Goal: Task Accomplishment & Management: Use online tool/utility

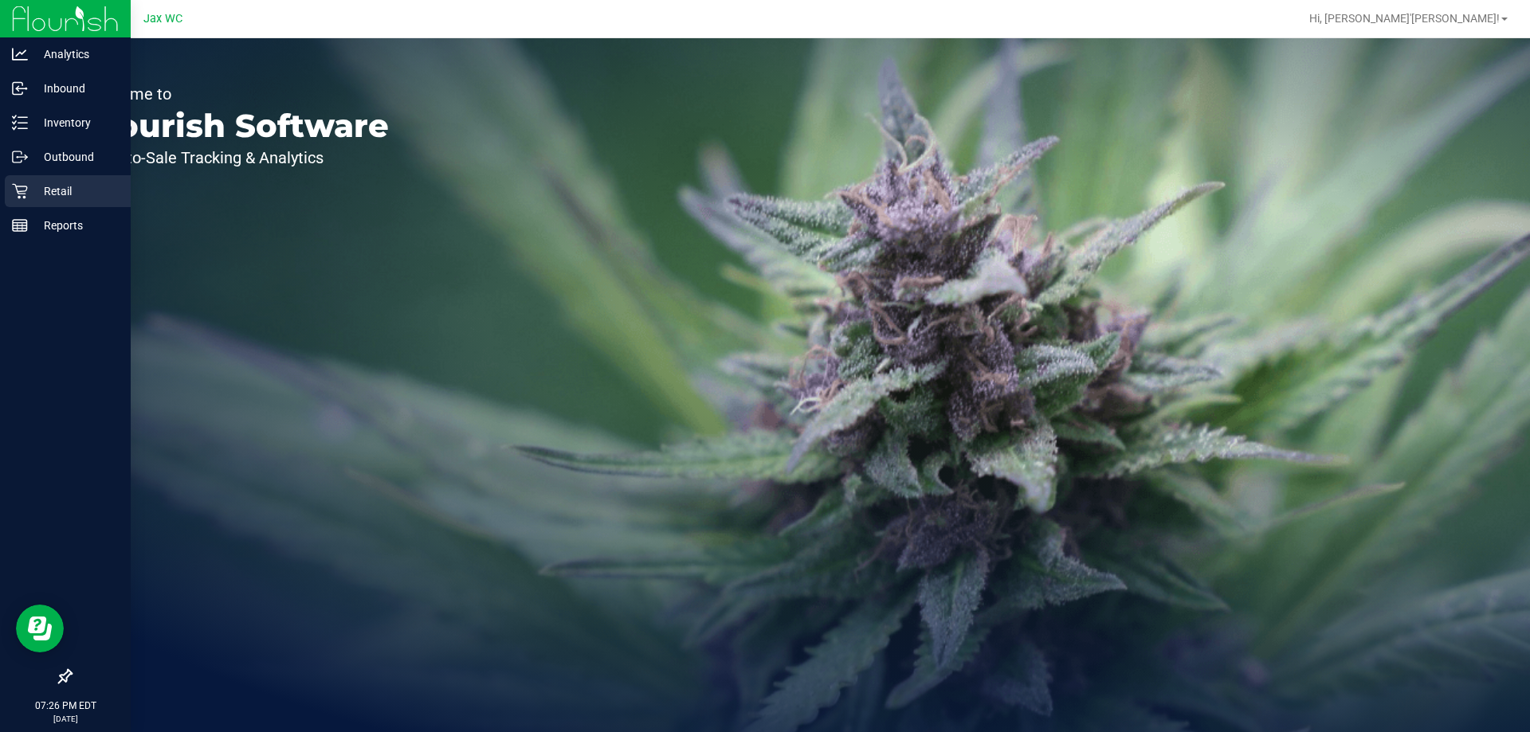
click at [29, 188] on p "Retail" at bounding box center [76, 191] width 96 height 19
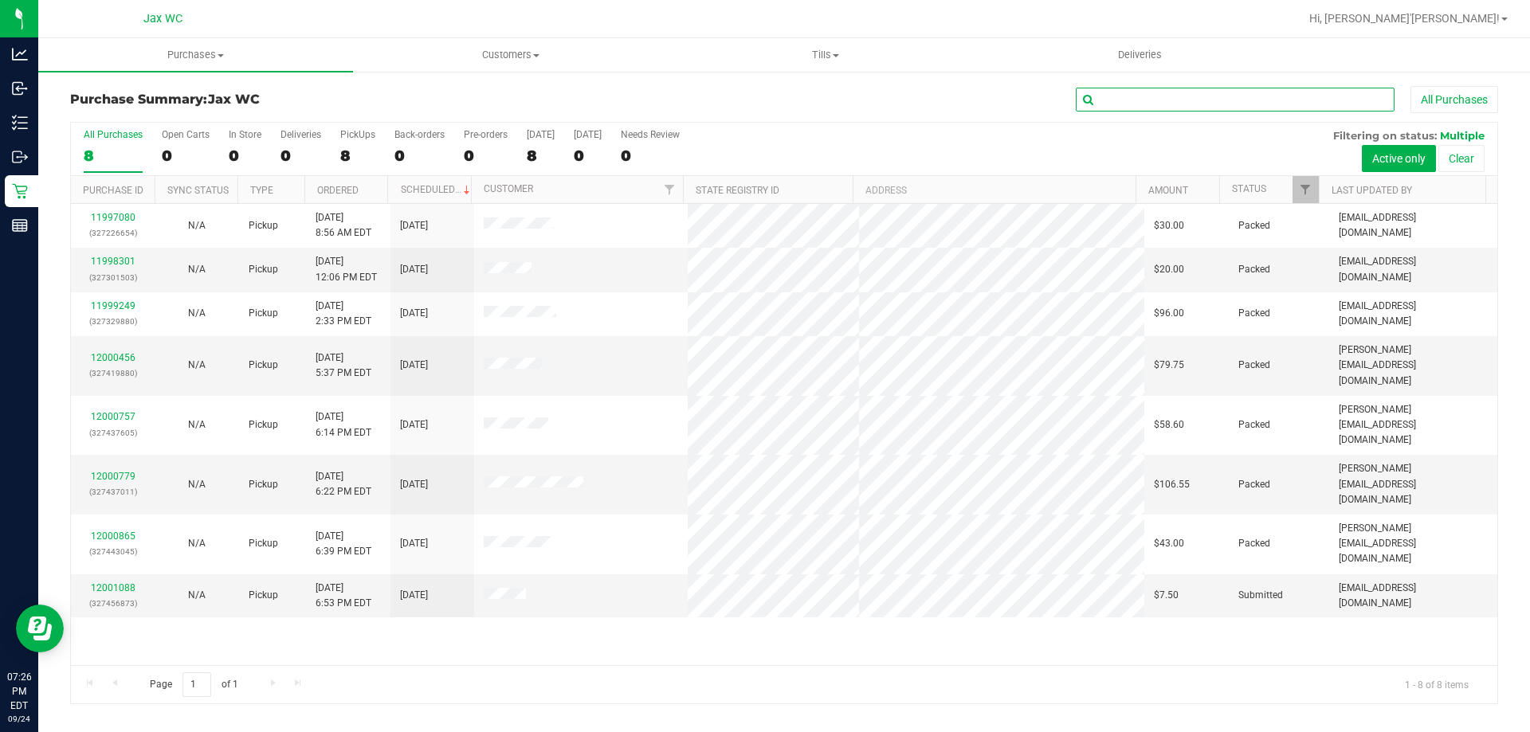
click at [1153, 90] on input "text" at bounding box center [1235, 100] width 319 height 24
drag, startPoint x: 1153, startPoint y: 90, endPoint x: 522, endPoint y: 63, distance: 631.7
click at [522, 63] on uib-tab-heading "Customers All customers Add a new customer All physicians" at bounding box center [510, 55] width 313 height 32
click at [401, 104] on li "All customers" at bounding box center [510, 96] width 315 height 19
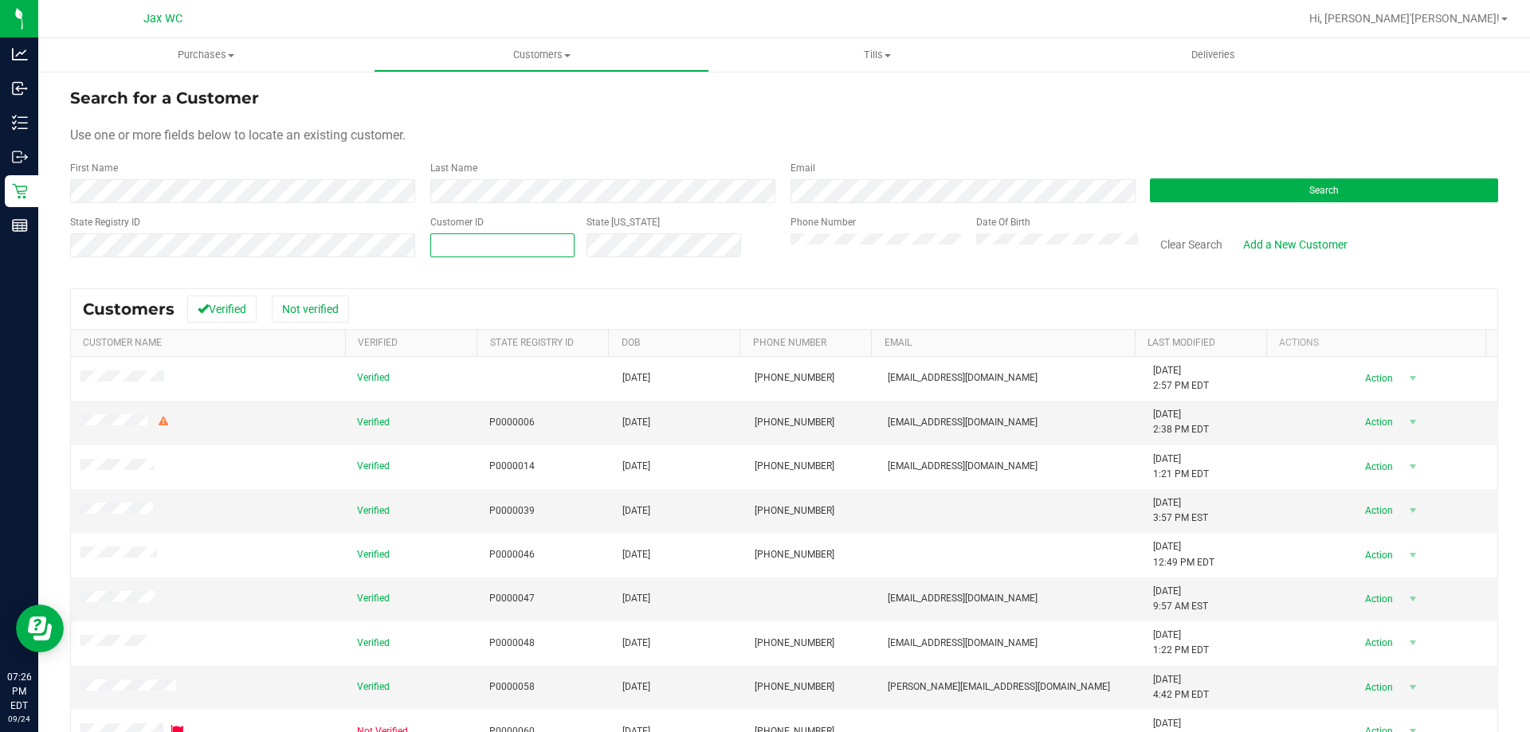
click at [484, 244] on span at bounding box center [502, 245] width 144 height 24
paste input "text"
click at [423, 218] on div "Customer ID State [US_STATE]" at bounding box center [598, 243] width 360 height 57
click at [438, 245] on span at bounding box center [502, 245] width 144 height 24
type input "601923"
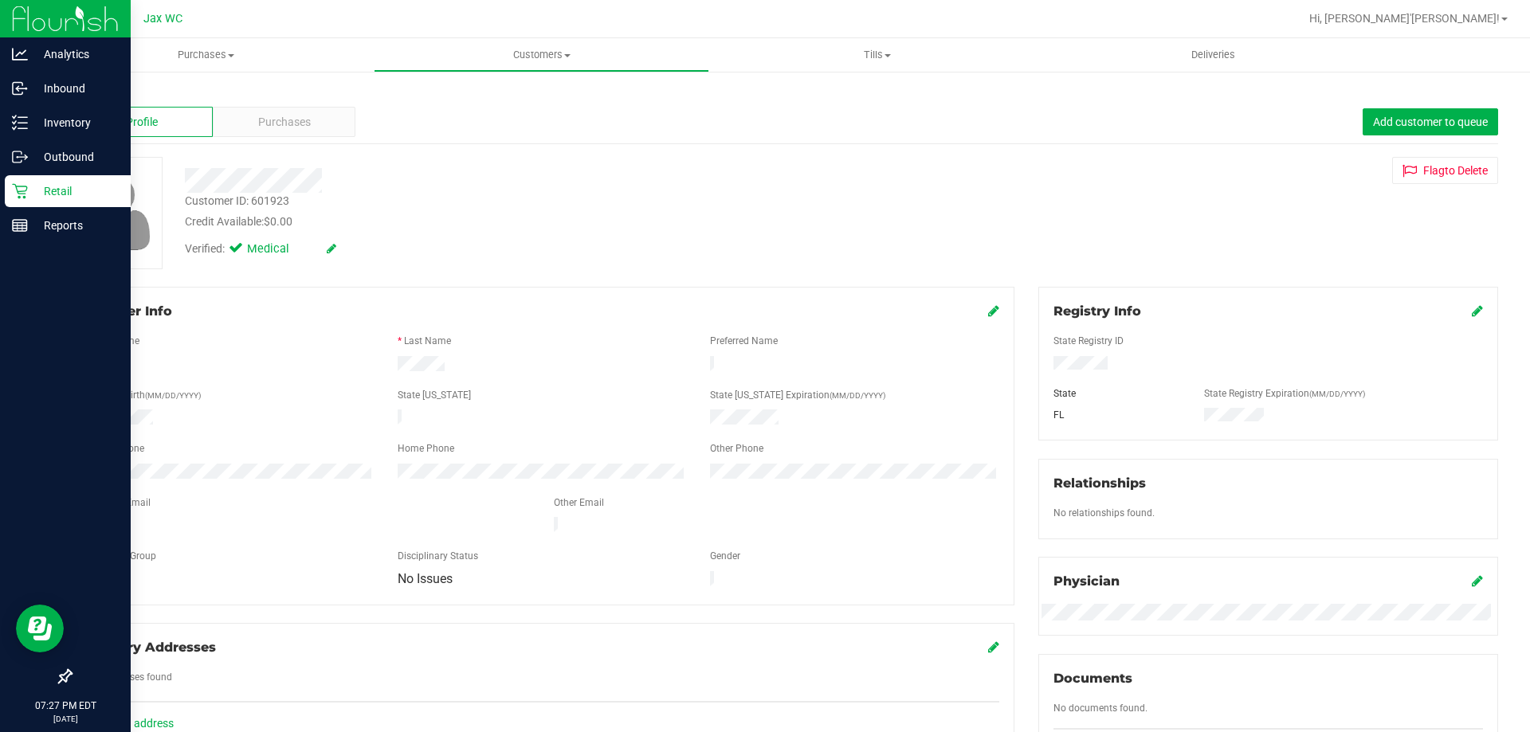
click at [63, 184] on p "Retail" at bounding box center [76, 191] width 96 height 19
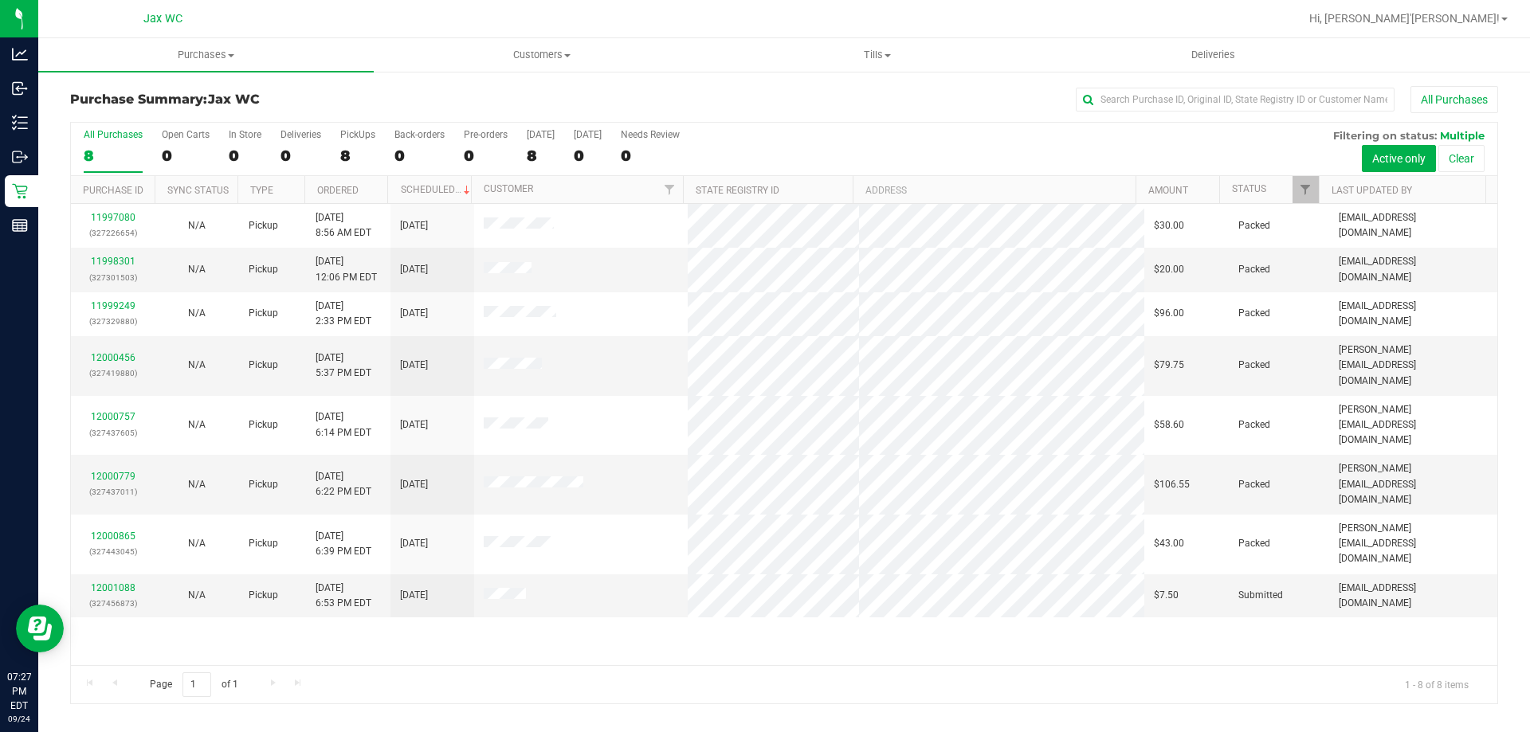
click at [397, 638] on div "11997080 (327226654) N/A Pickup [DATE] 8:56 AM EDT 9/24/2025 $30.00 Packed [EMA…" at bounding box center [784, 434] width 1426 height 461
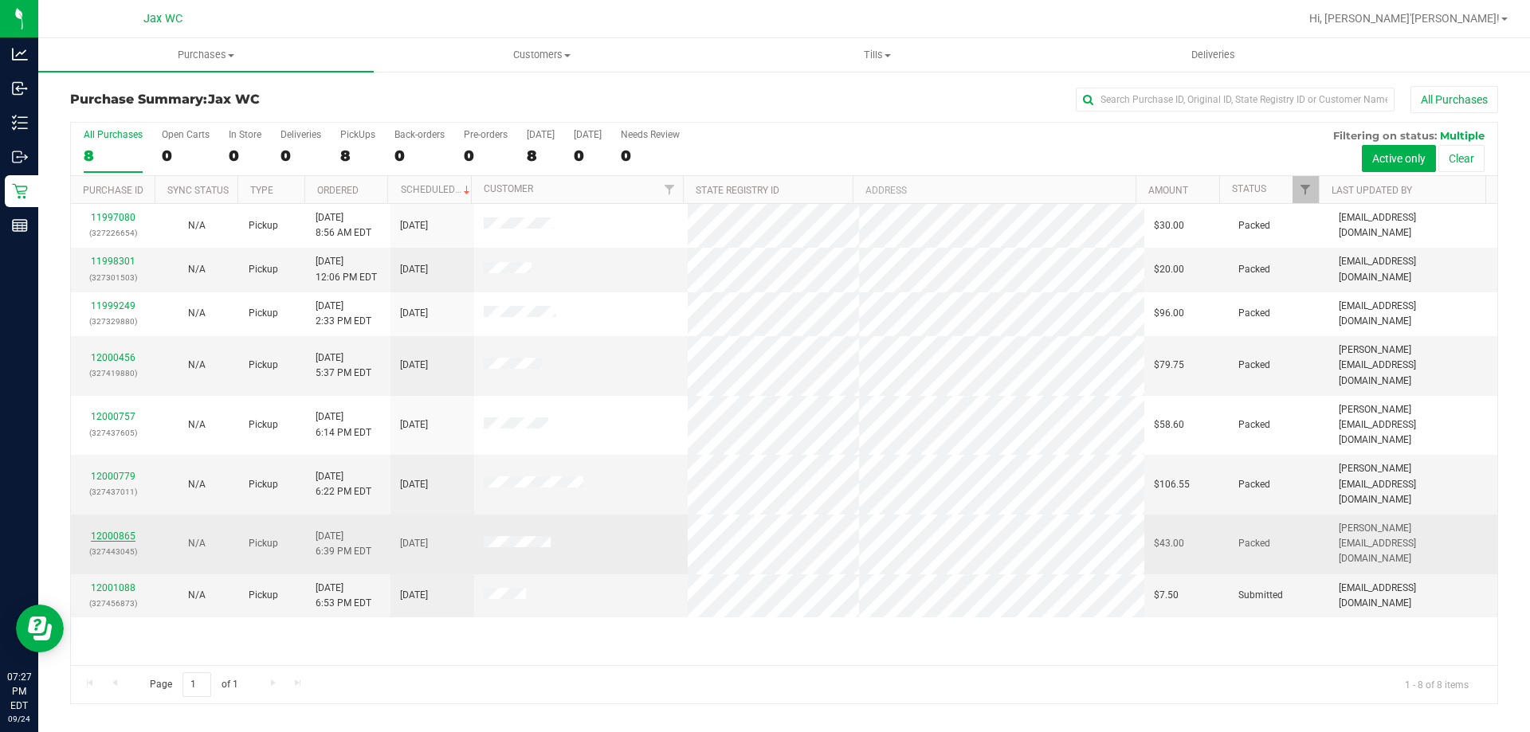
click at [107, 531] on link "12000865" at bounding box center [113, 536] width 45 height 11
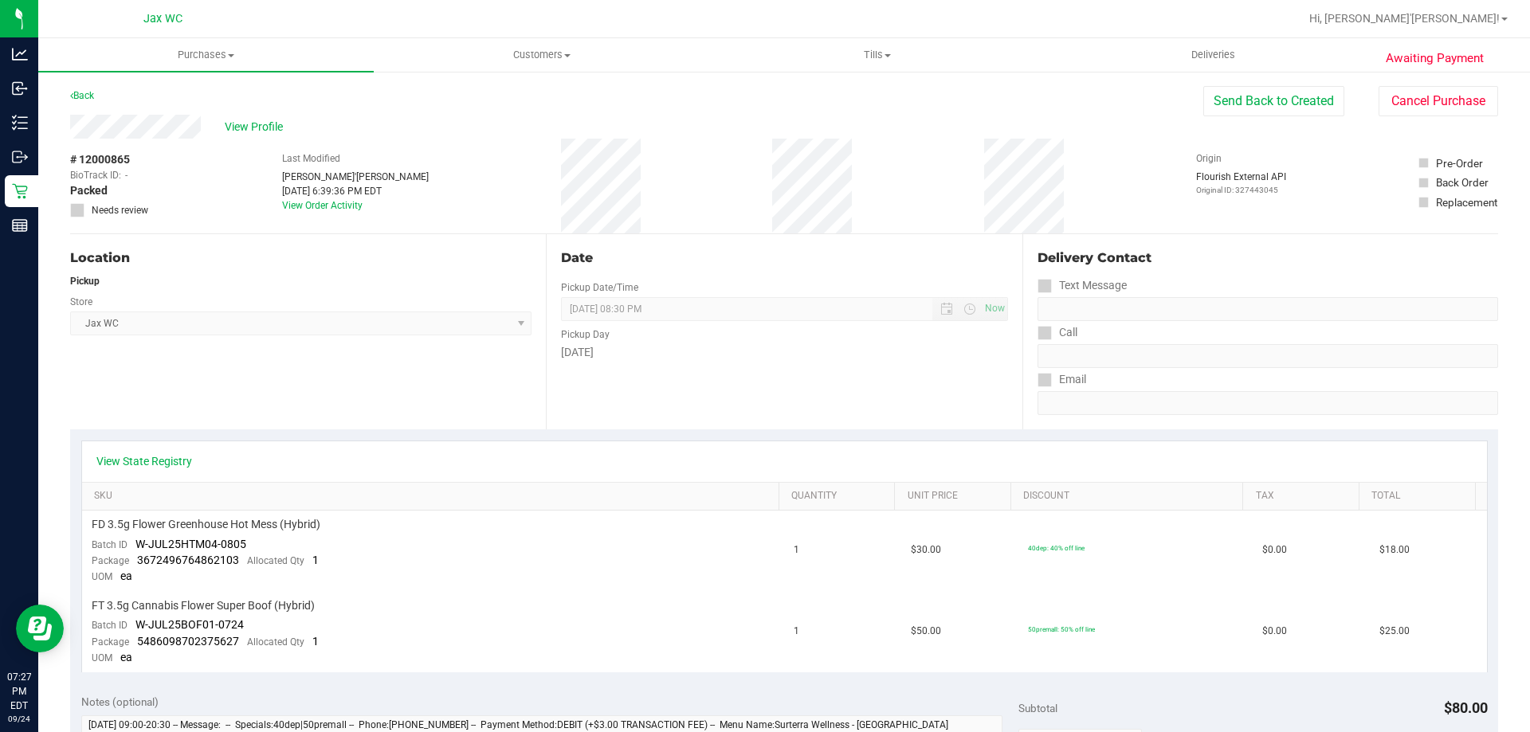
click at [1420, 84] on div "Awaiting Payment Back Send Back to Created Cancel Purchase View Profile # 12000…" at bounding box center [784, 721] width 1492 height 1303
click at [1416, 96] on button "Cancel Purchase" at bounding box center [1439, 101] width 120 height 30
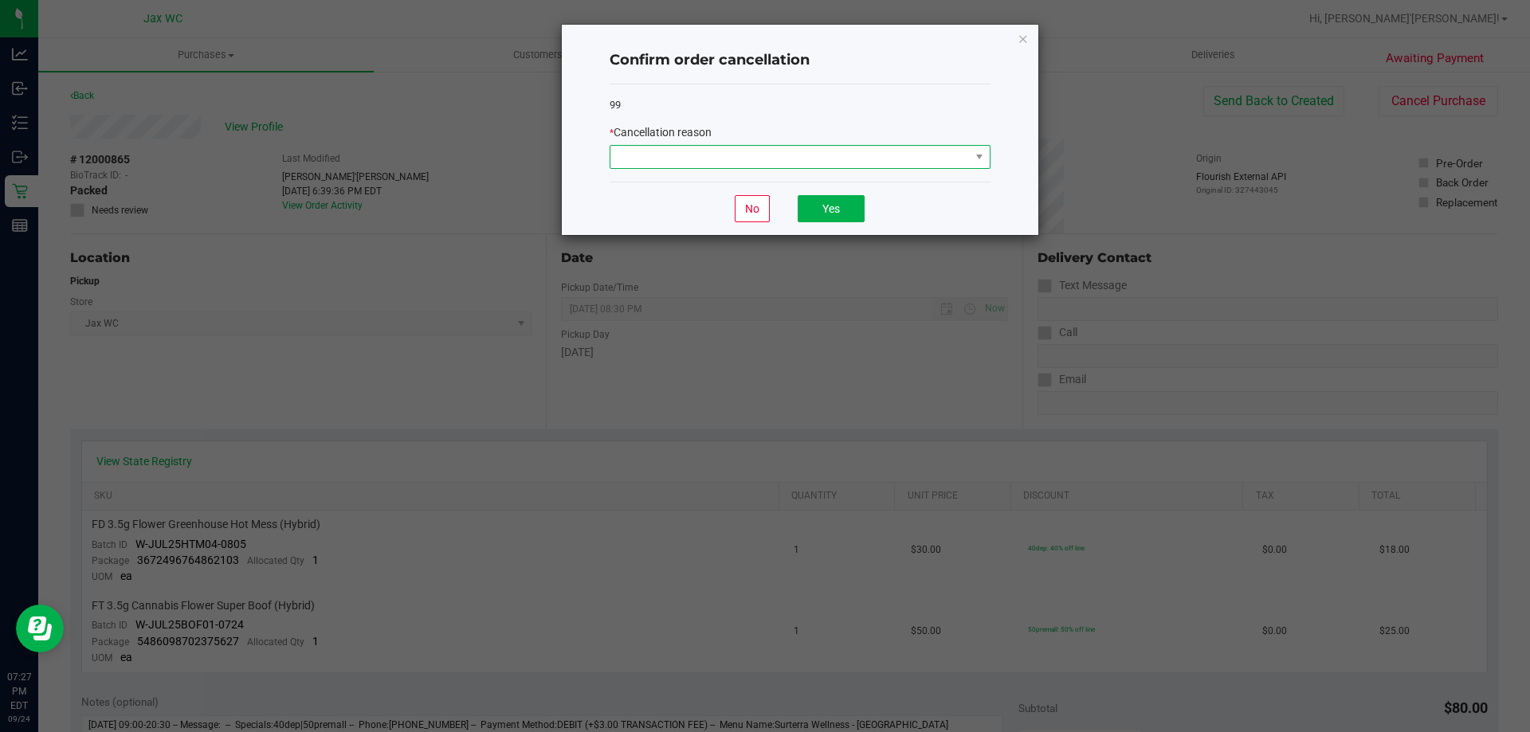
click at [854, 155] on span at bounding box center [789, 157] width 359 height 22
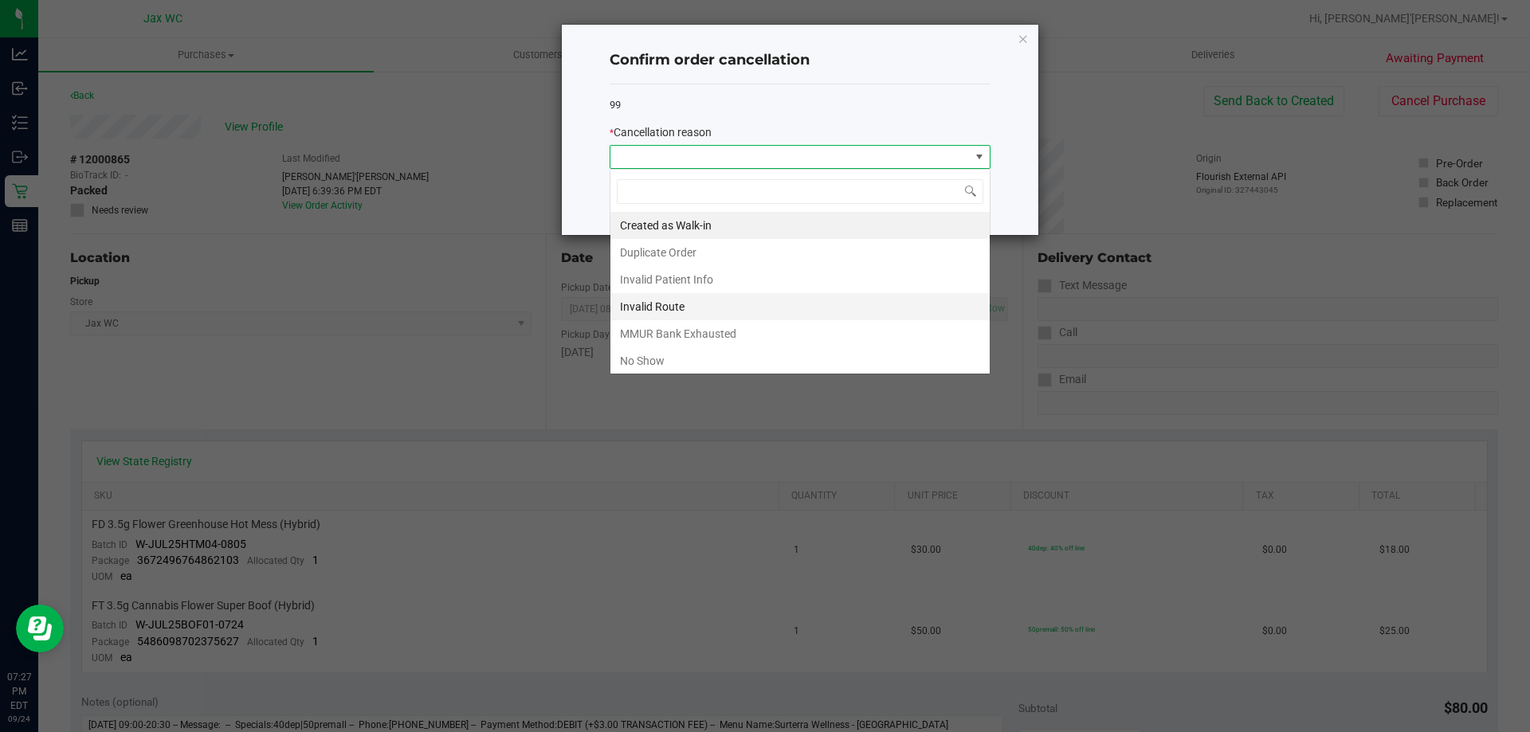
scroll to position [24, 381]
click at [691, 260] on li "Duplicate Order" at bounding box center [799, 252] width 379 height 27
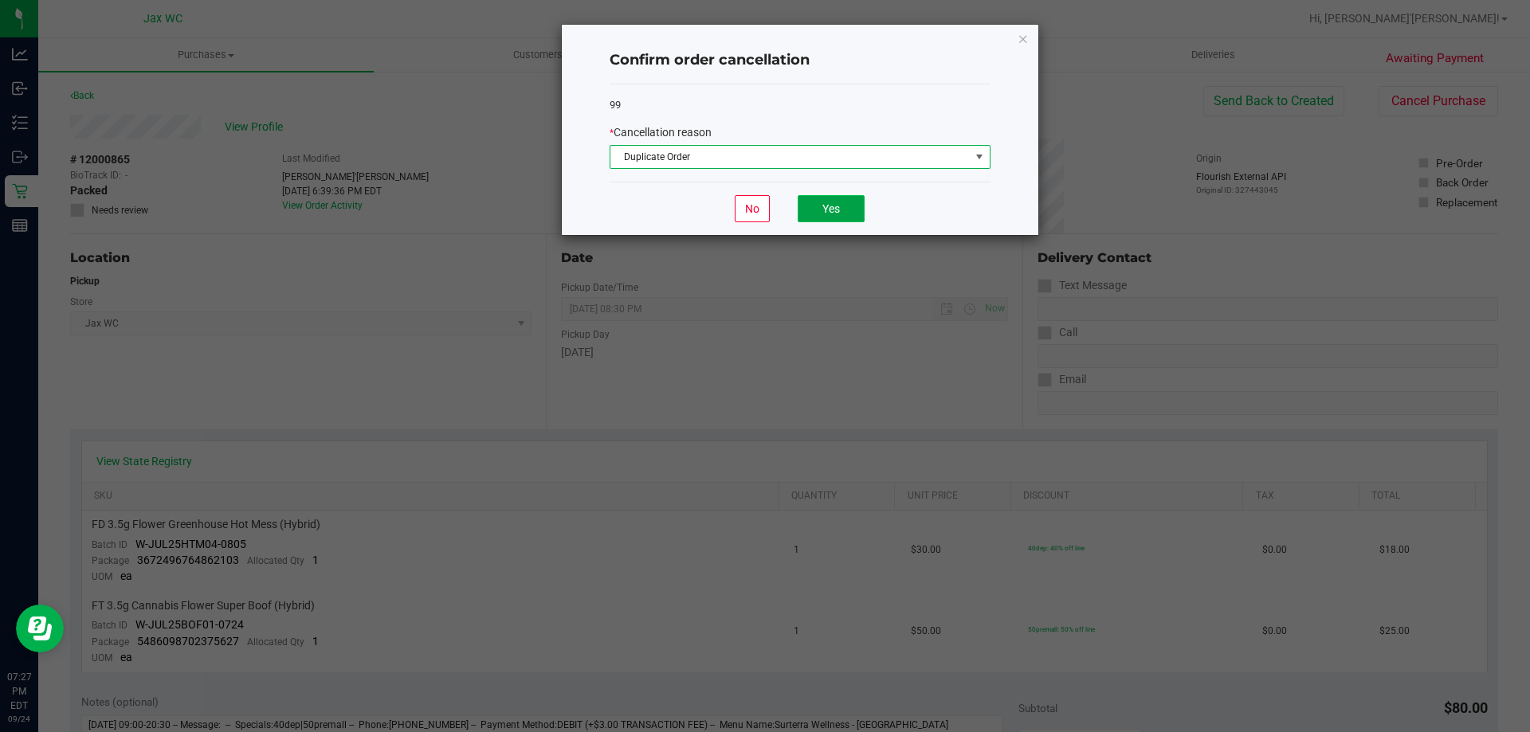
click at [837, 209] on button "Yes" at bounding box center [831, 208] width 67 height 27
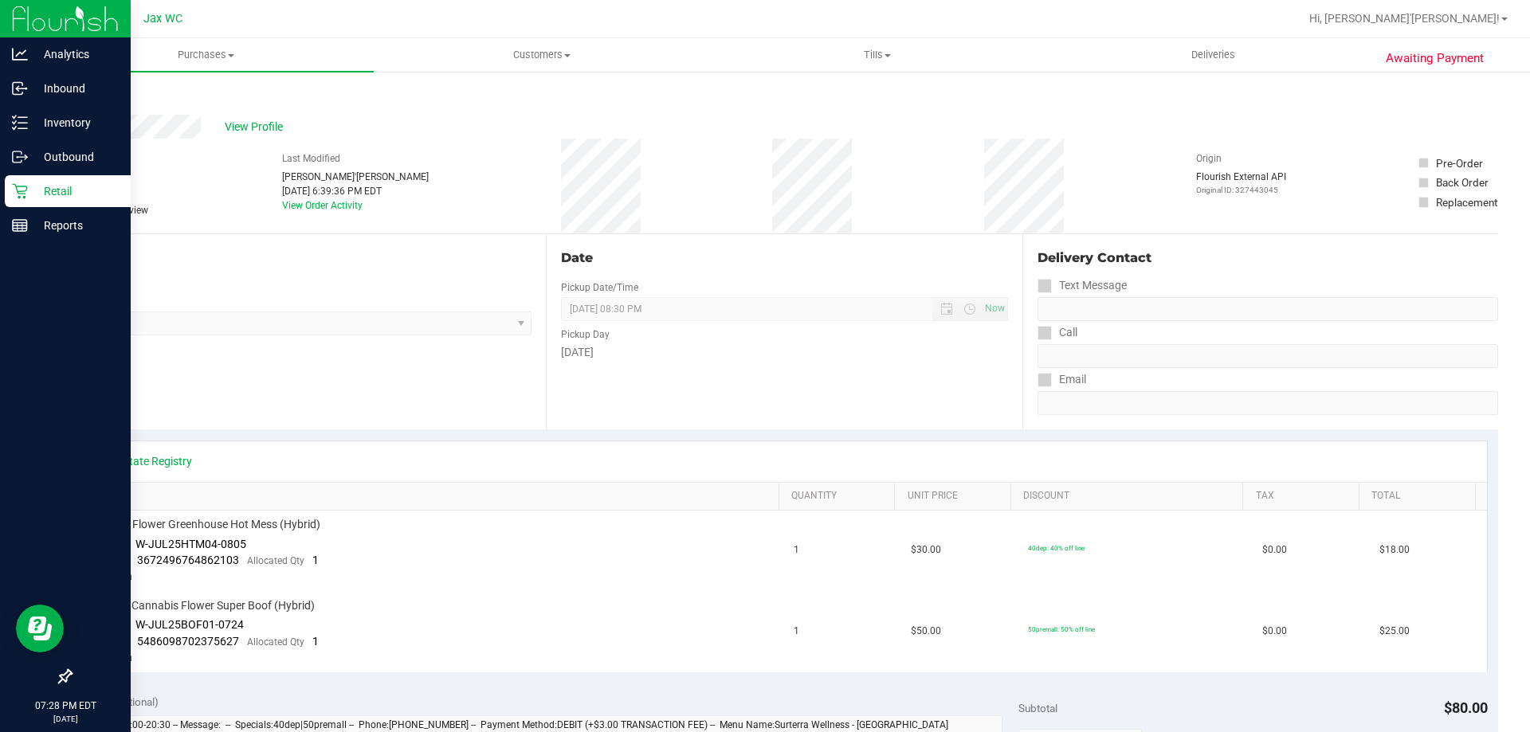
drag, startPoint x: 49, startPoint y: 196, endPoint x: 111, endPoint y: 257, distance: 86.8
click at [49, 196] on p "Retail" at bounding box center [76, 191] width 96 height 19
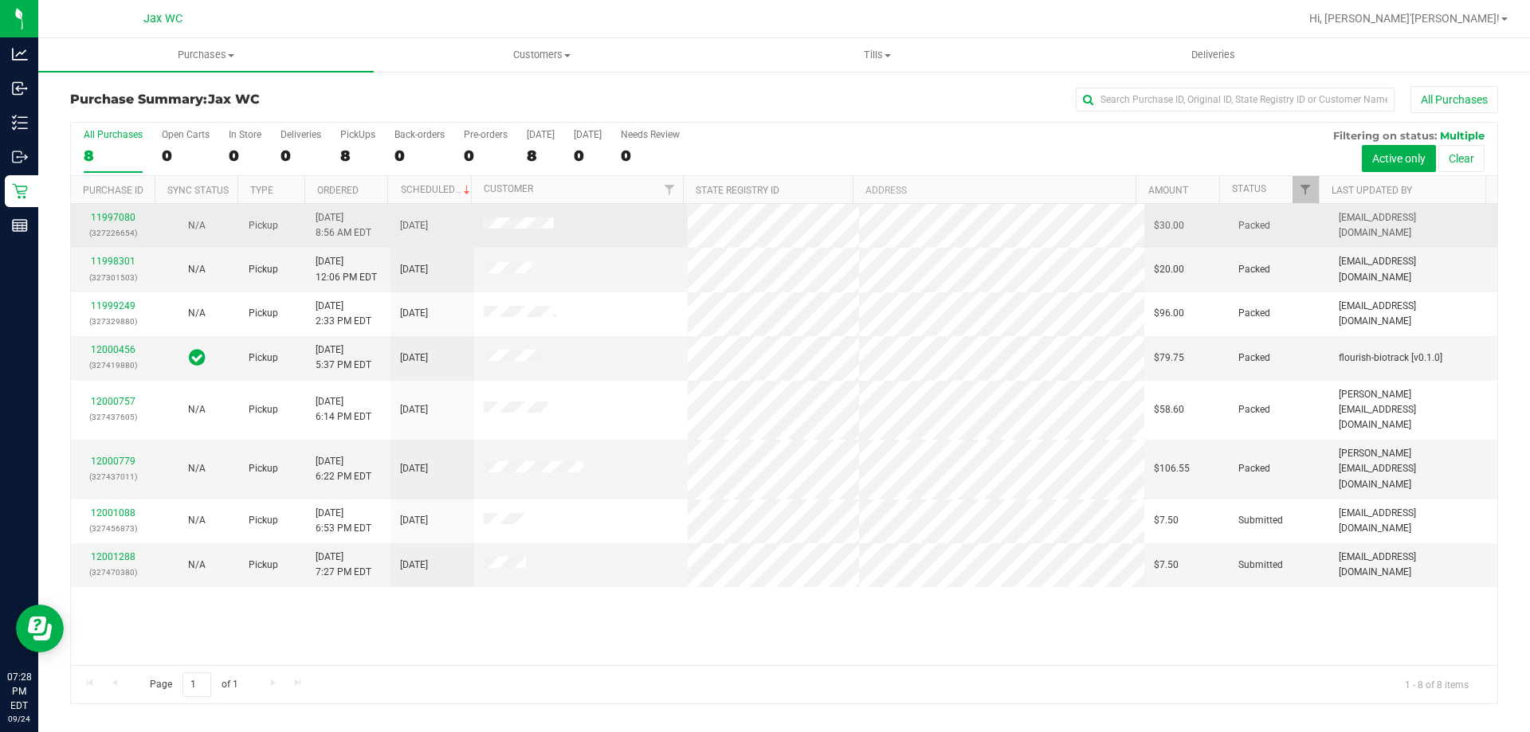
click at [510, 231] on span at bounding box center [519, 226] width 70 height 16
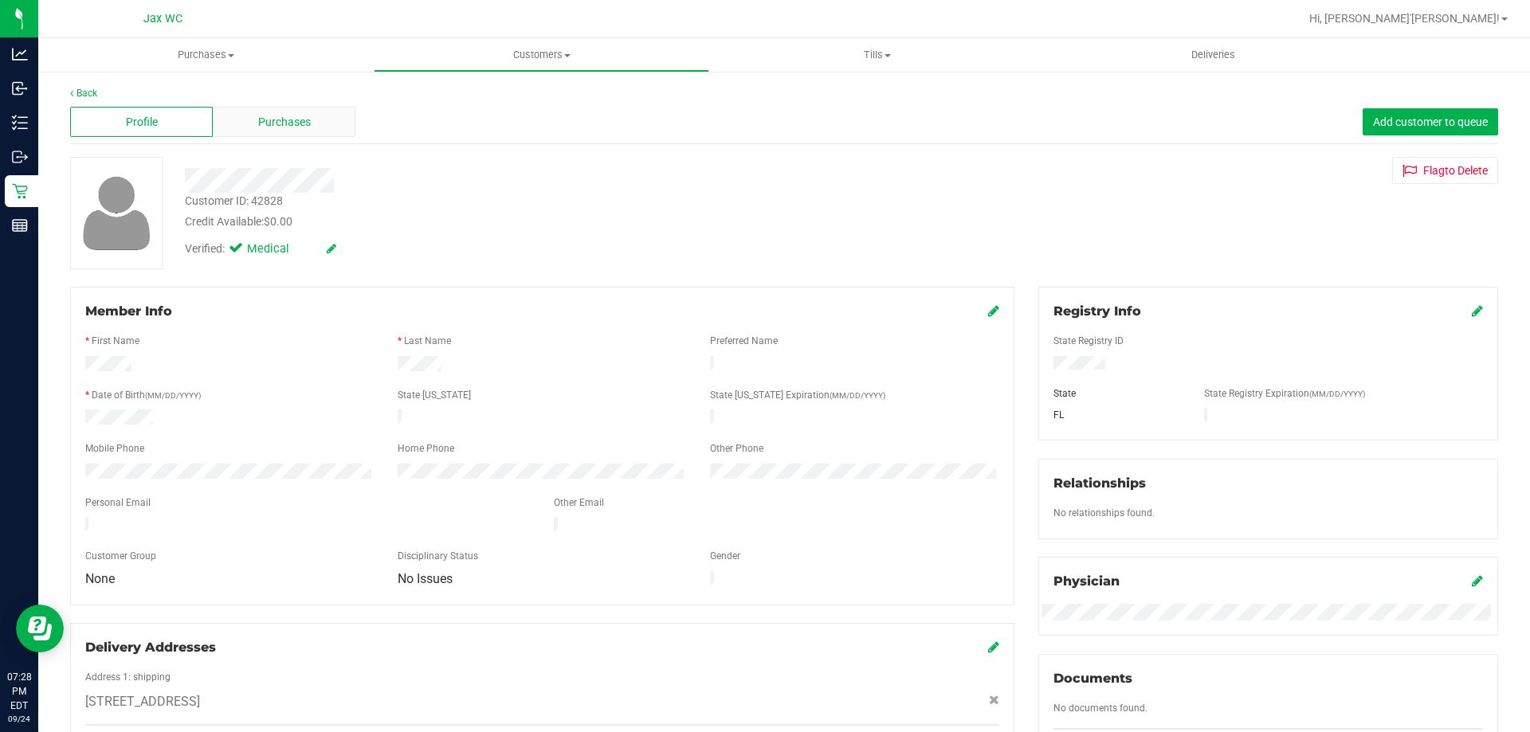
click at [293, 135] on div "Purchases" at bounding box center [284, 122] width 143 height 30
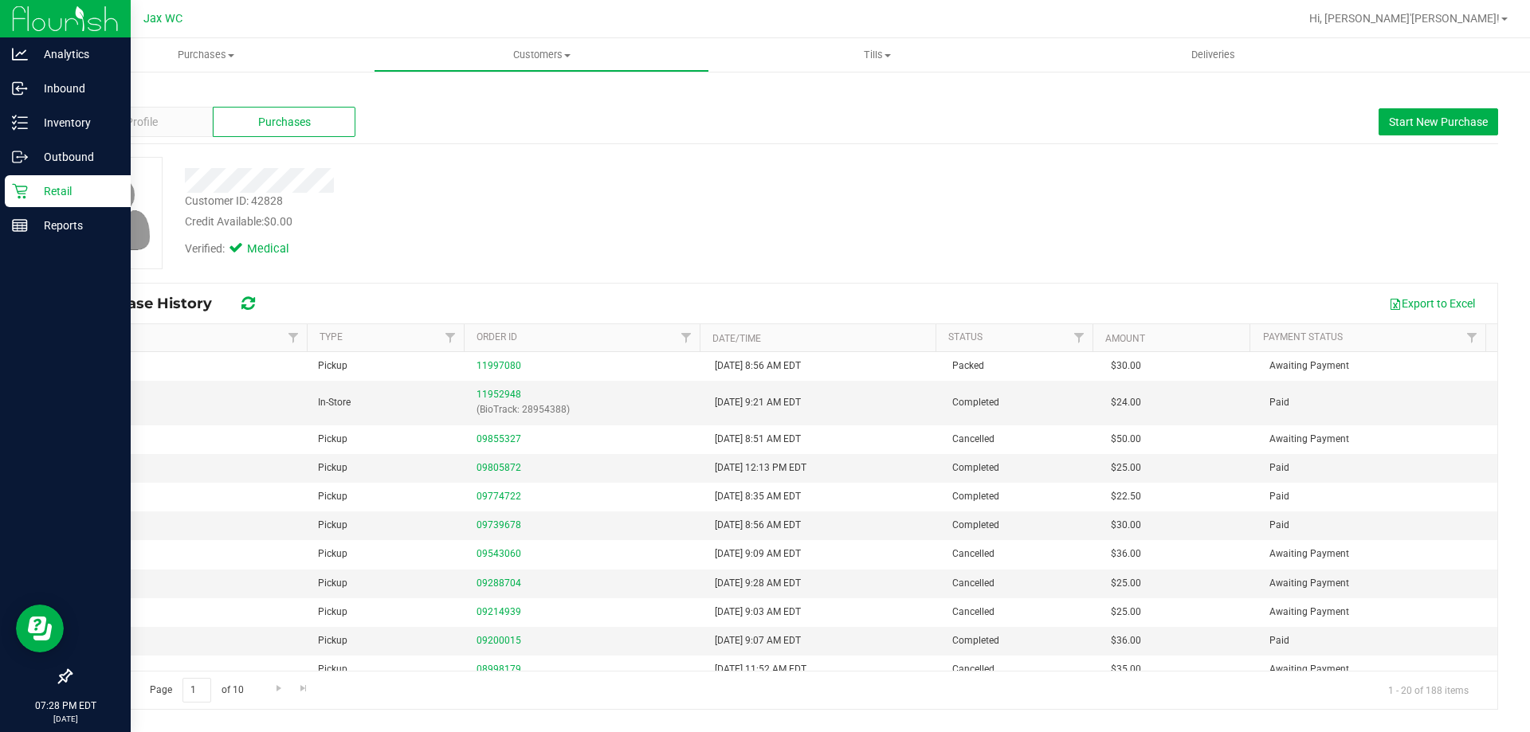
click at [23, 196] on icon at bounding box center [20, 191] width 16 height 16
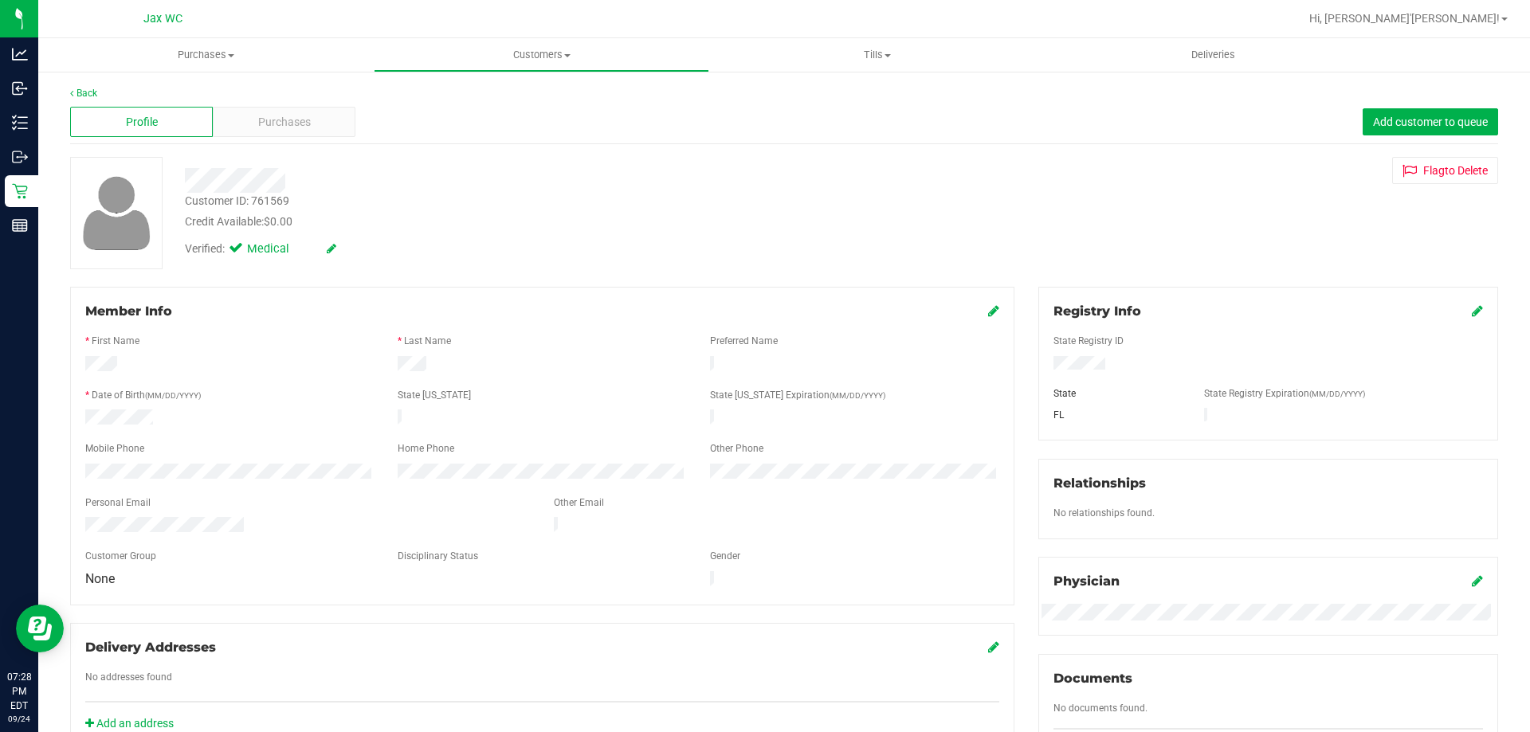
click at [228, 104] on div "Profile Purchases Add customer to queue" at bounding box center [784, 122] width 1428 height 44
click at [249, 116] on div "Purchases" at bounding box center [284, 122] width 143 height 30
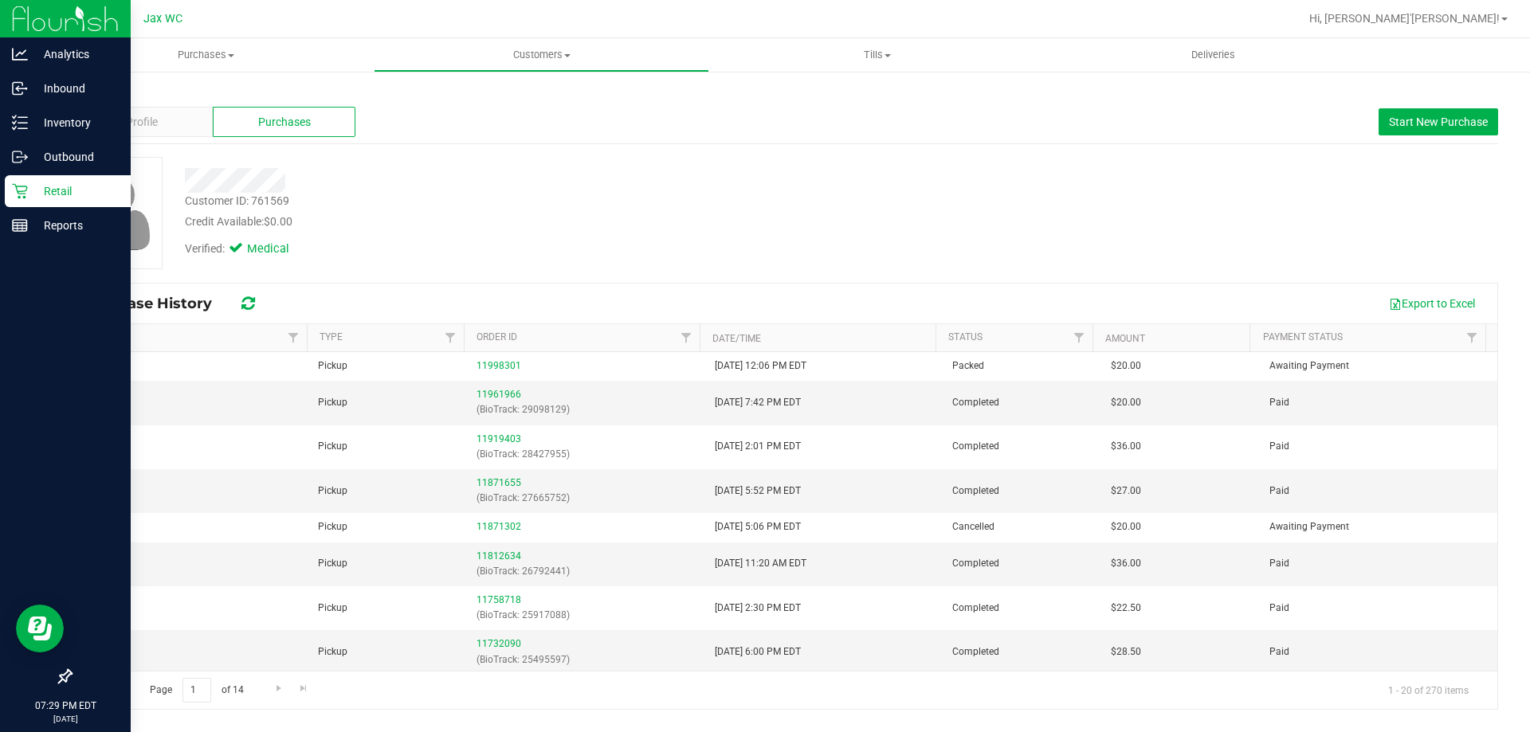
click at [10, 183] on div "Retail" at bounding box center [68, 191] width 126 height 32
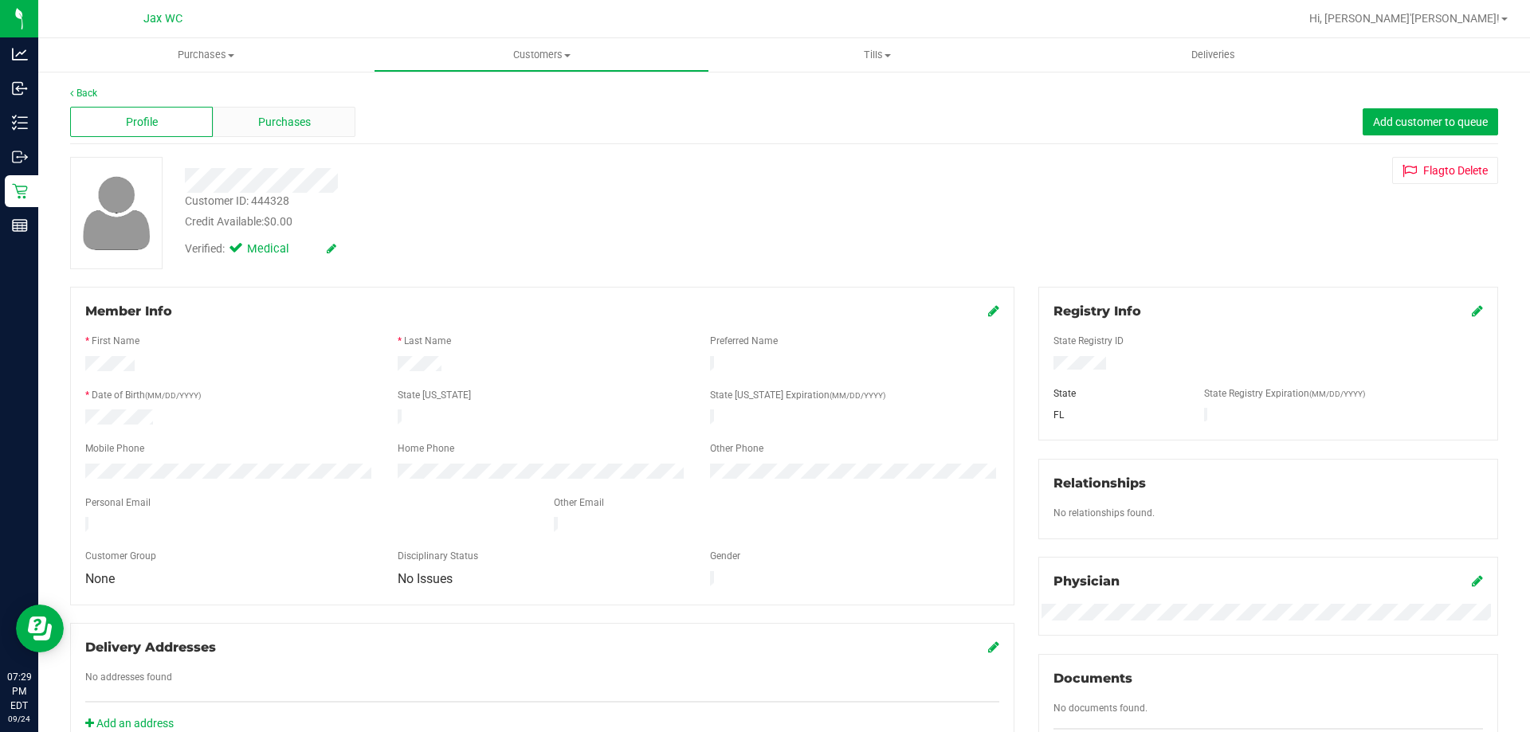
click at [330, 121] on div "Purchases" at bounding box center [284, 122] width 143 height 30
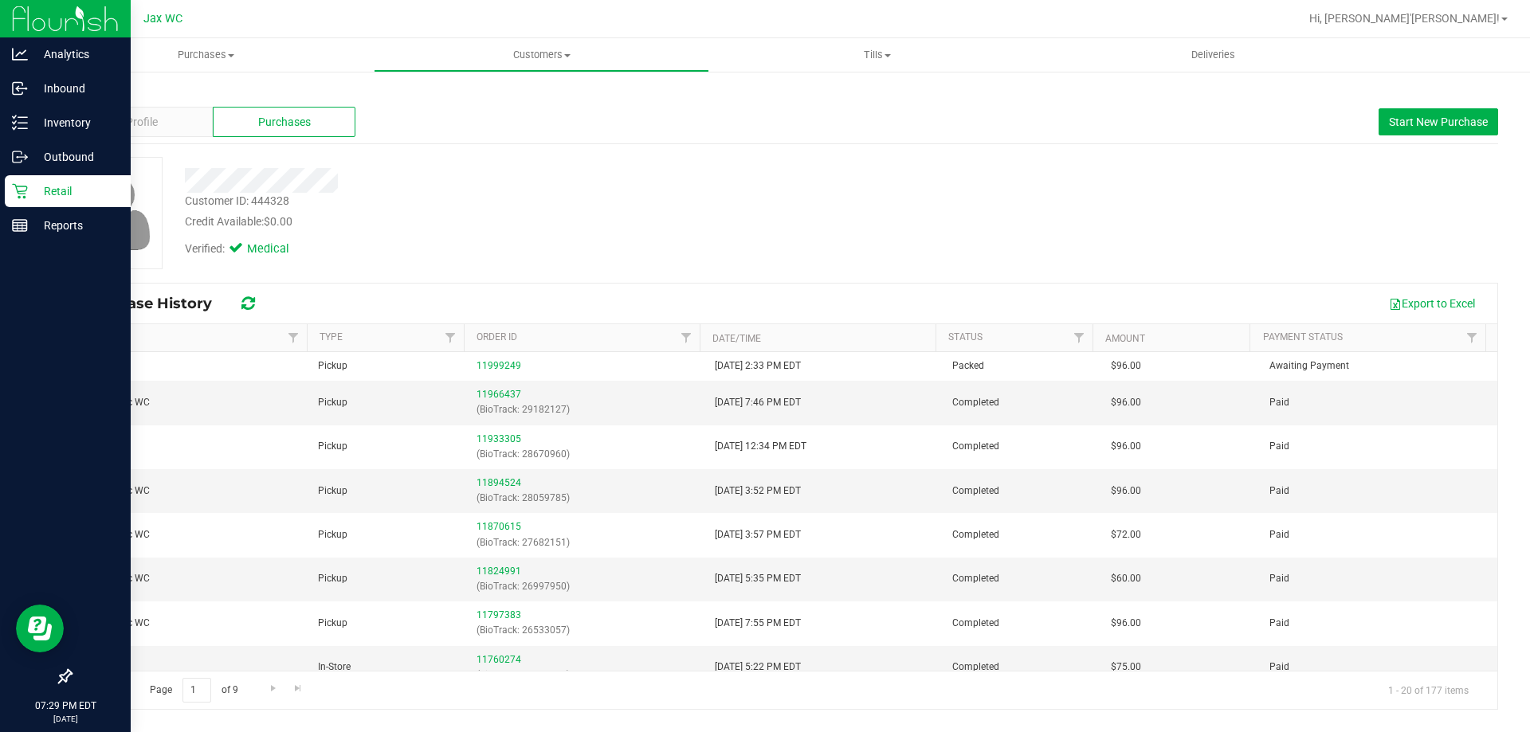
click at [17, 195] on icon at bounding box center [20, 191] width 16 height 16
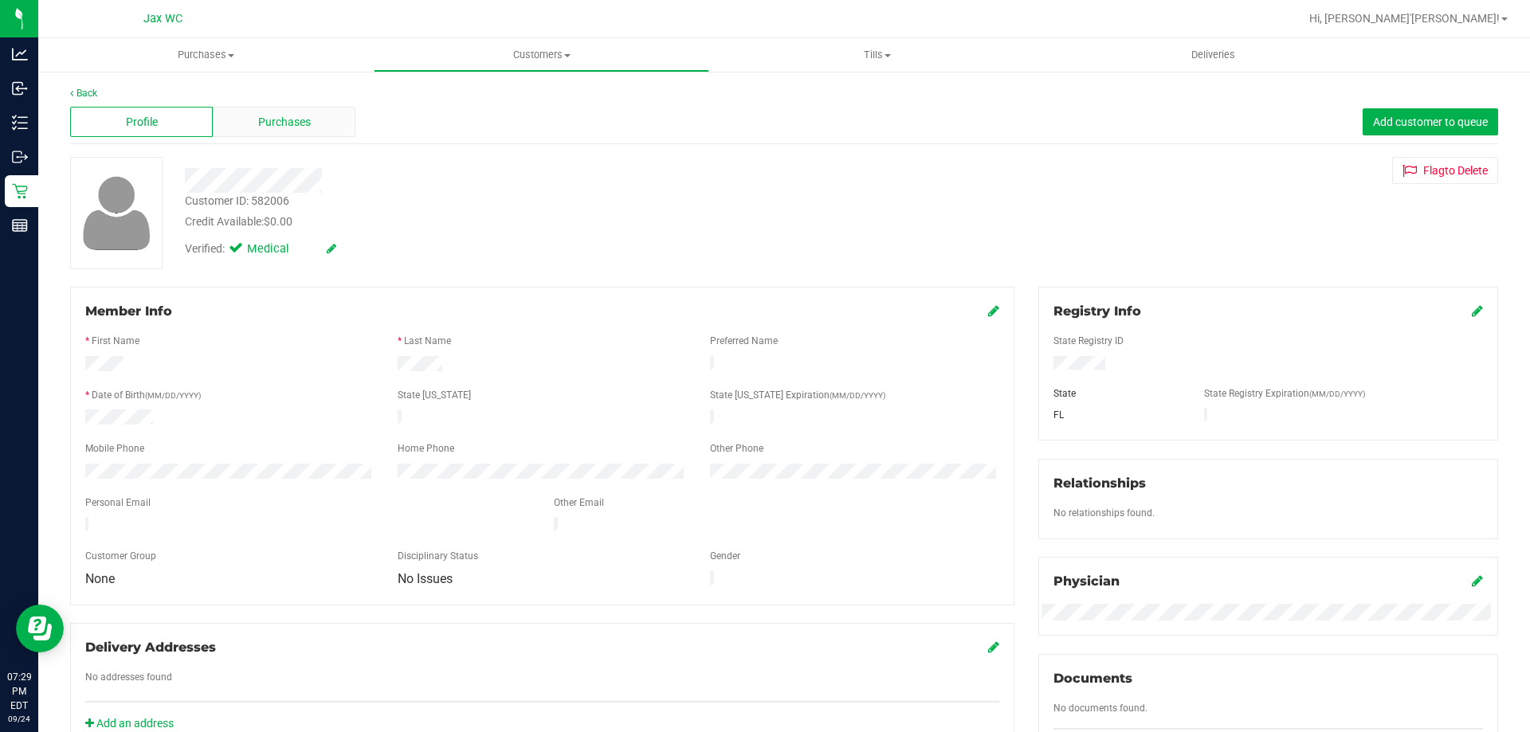
click at [292, 127] on span "Purchases" at bounding box center [284, 122] width 53 height 17
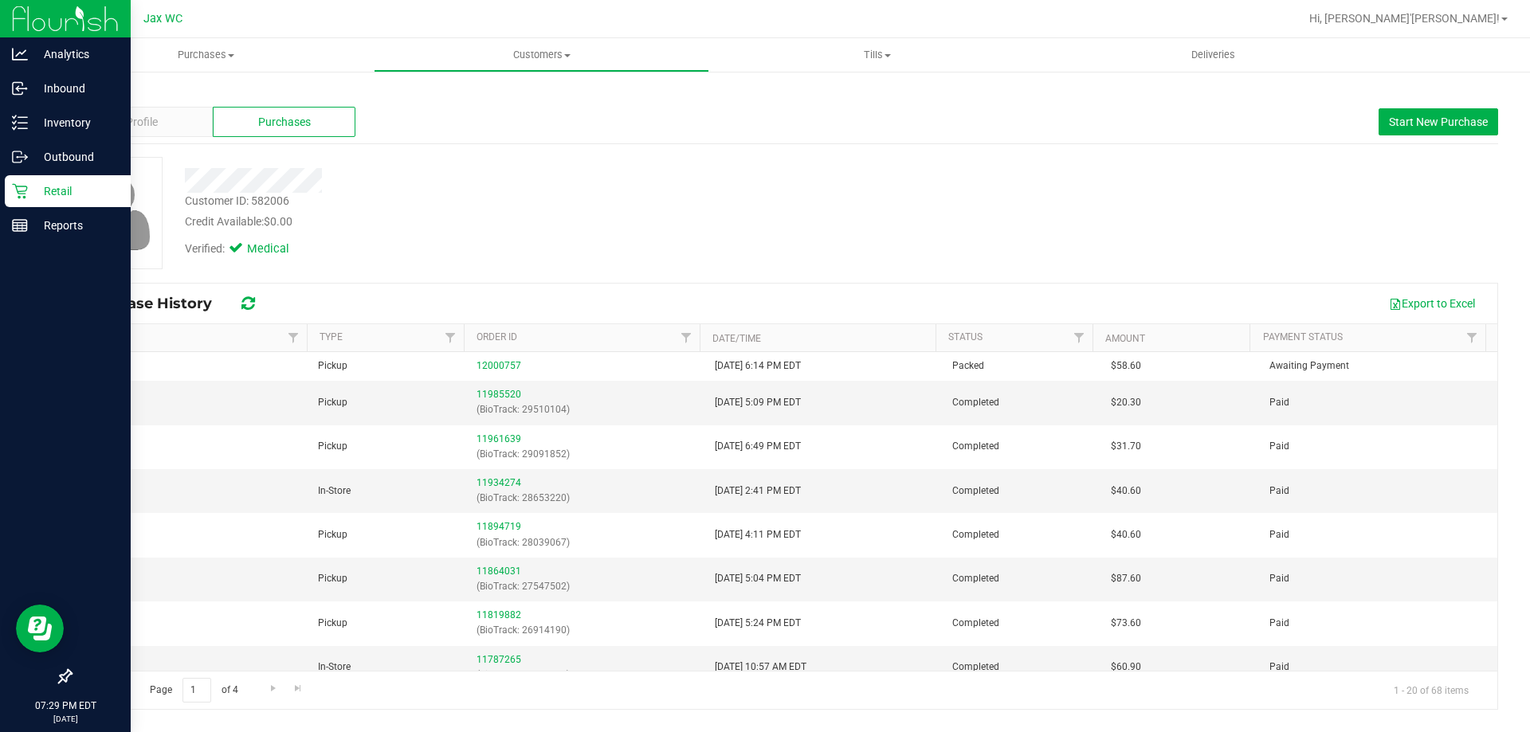
click at [22, 191] on icon at bounding box center [19, 191] width 15 height 15
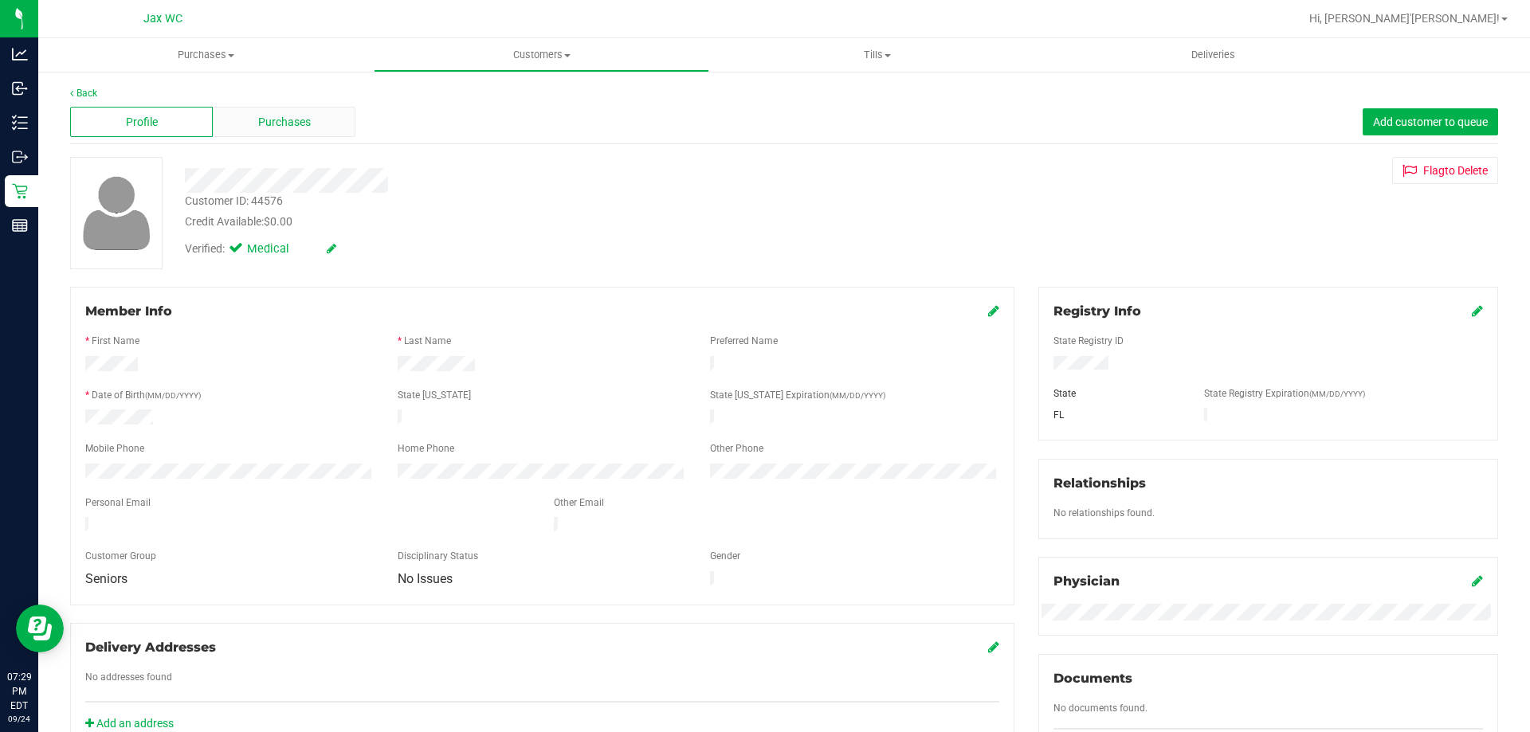
click at [271, 116] on span "Purchases" at bounding box center [284, 122] width 53 height 17
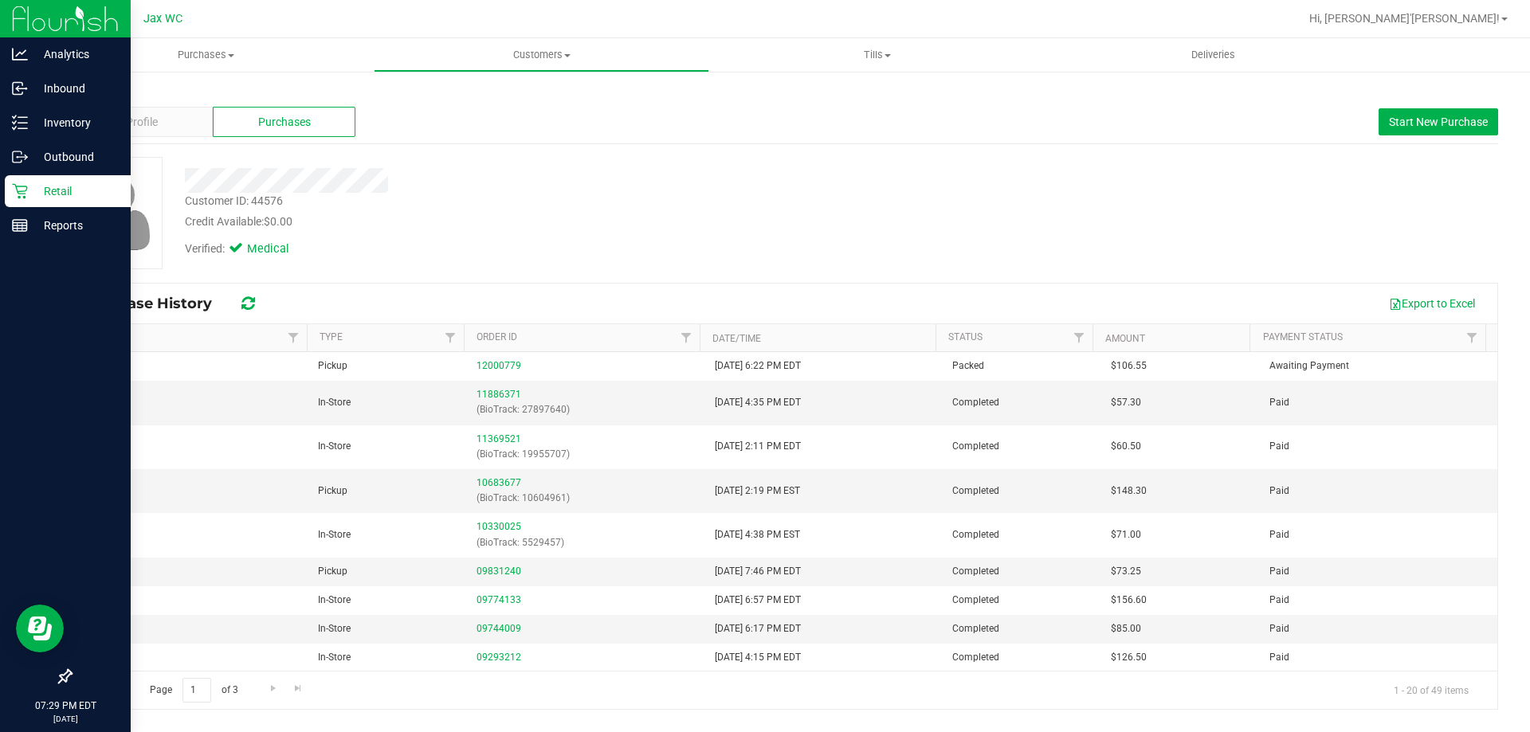
click at [27, 190] on icon at bounding box center [20, 191] width 16 height 16
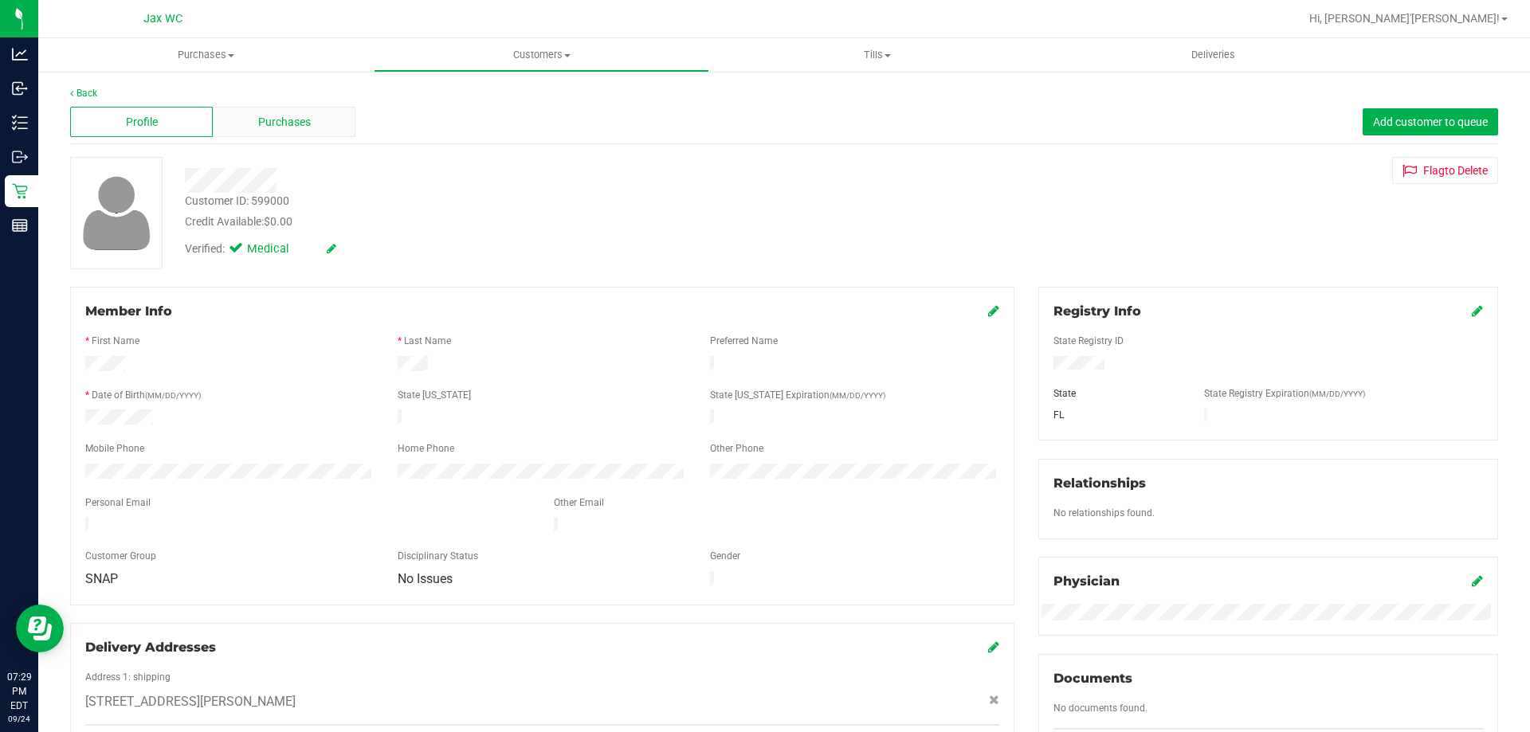
click at [280, 135] on div "Purchases" at bounding box center [284, 122] width 143 height 30
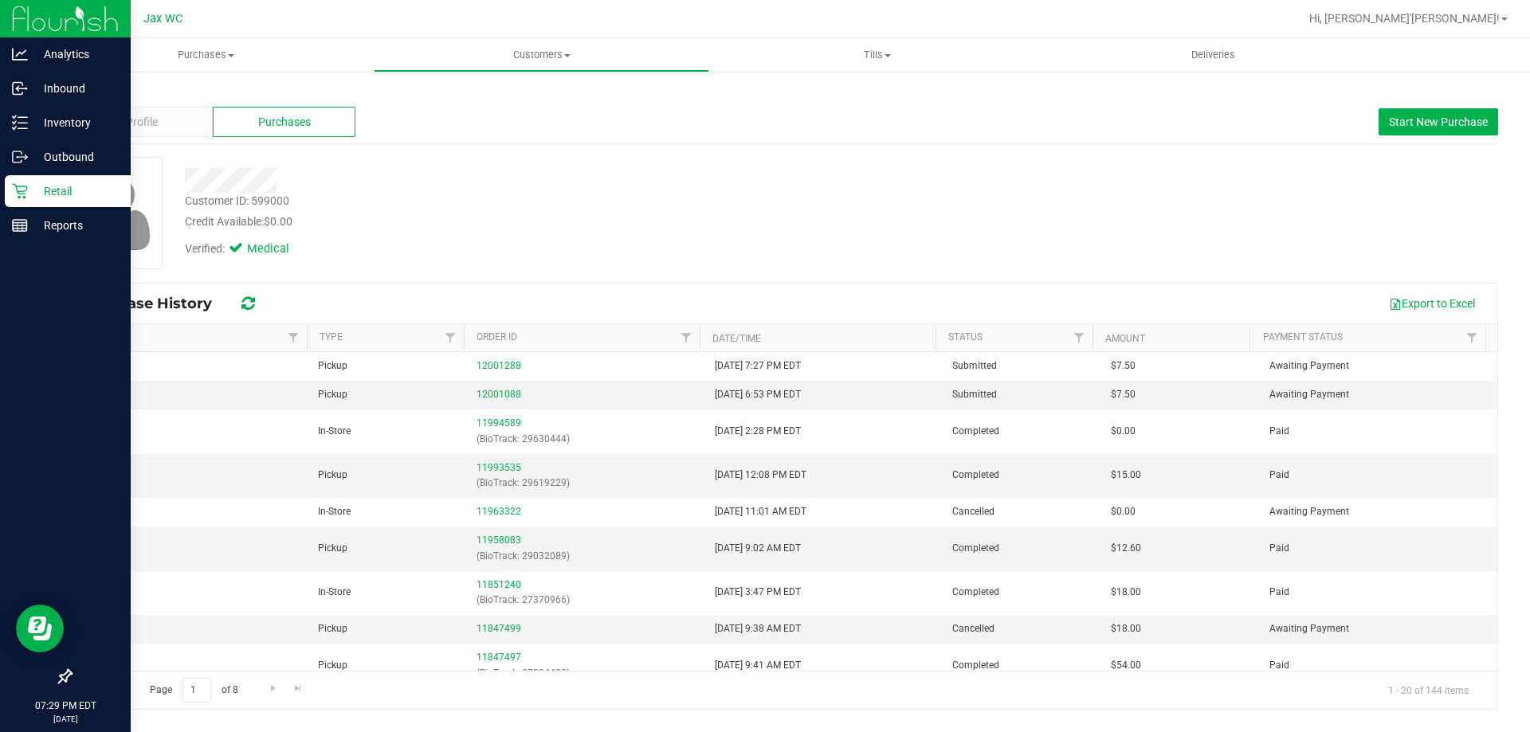
click at [22, 200] on div "Retail" at bounding box center [68, 191] width 126 height 32
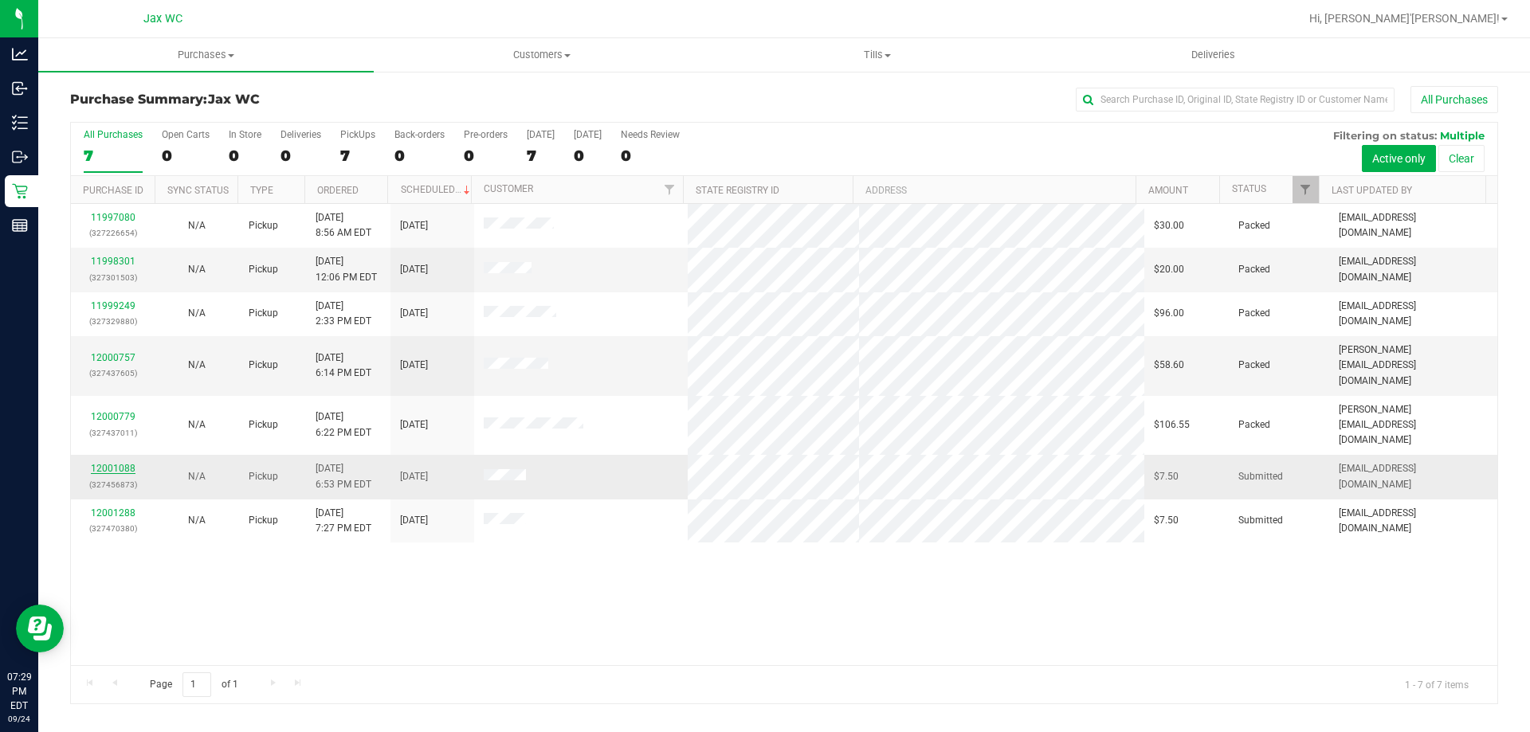
click at [119, 463] on link "12001088" at bounding box center [113, 468] width 45 height 11
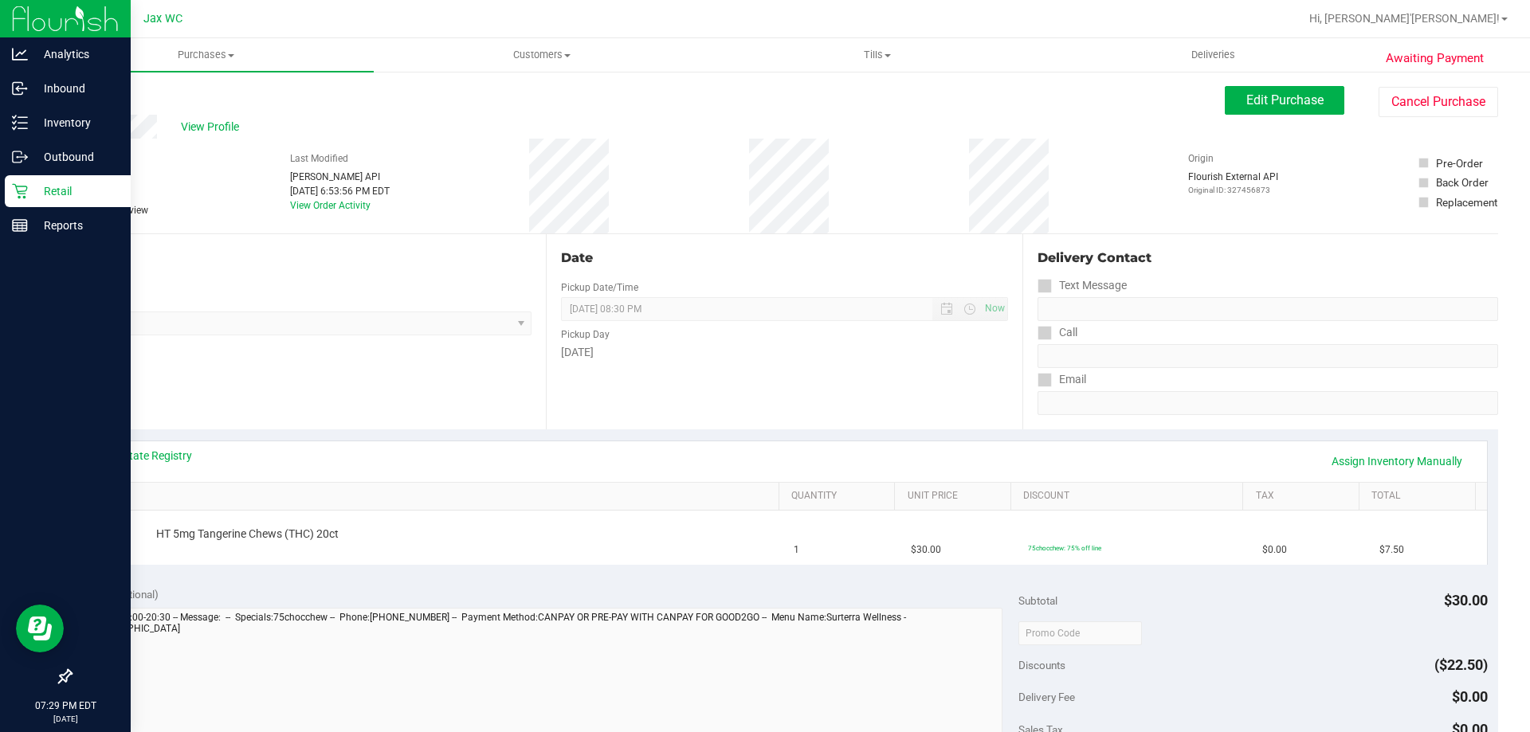
click at [24, 190] on icon at bounding box center [20, 191] width 16 height 16
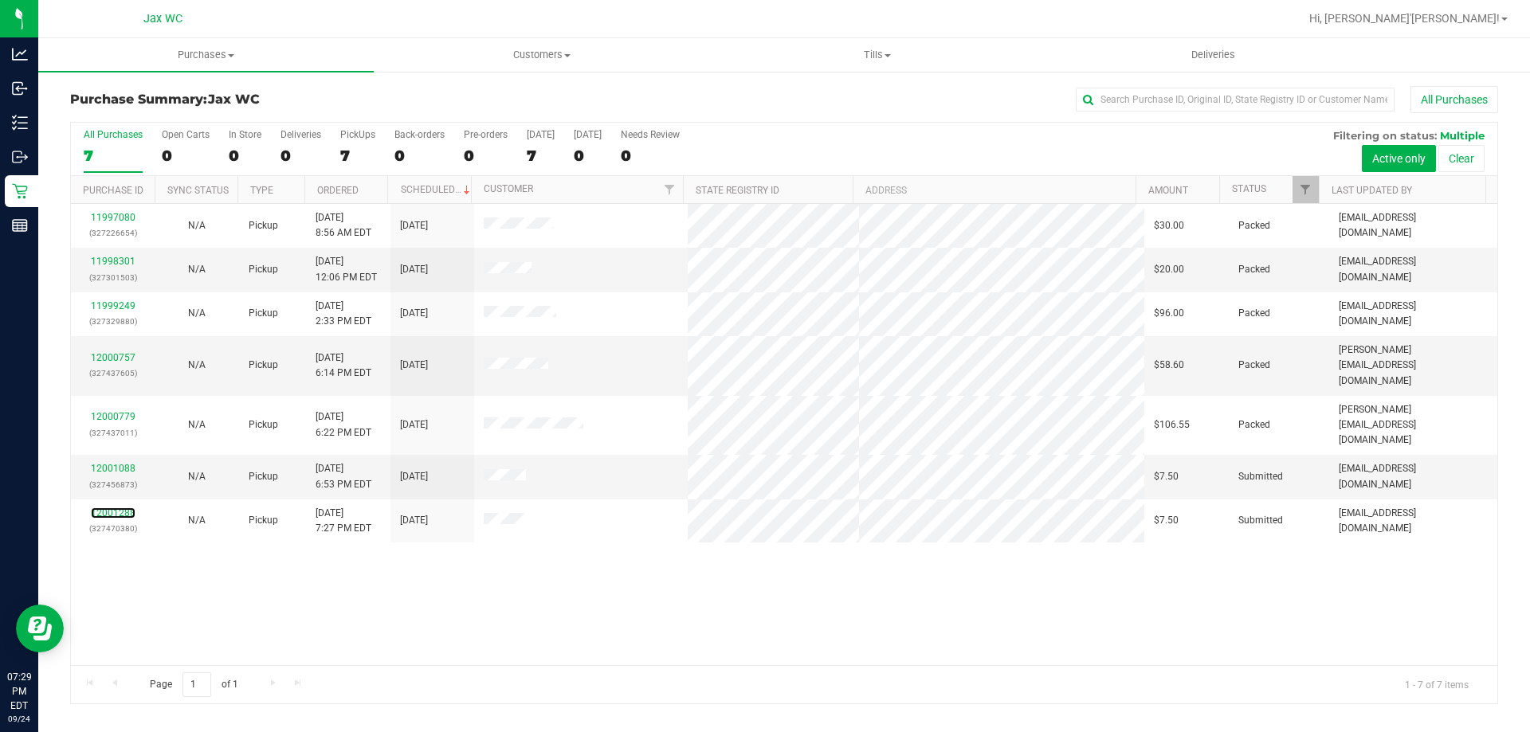
click at [109, 508] on link "12001288" at bounding box center [113, 513] width 45 height 11
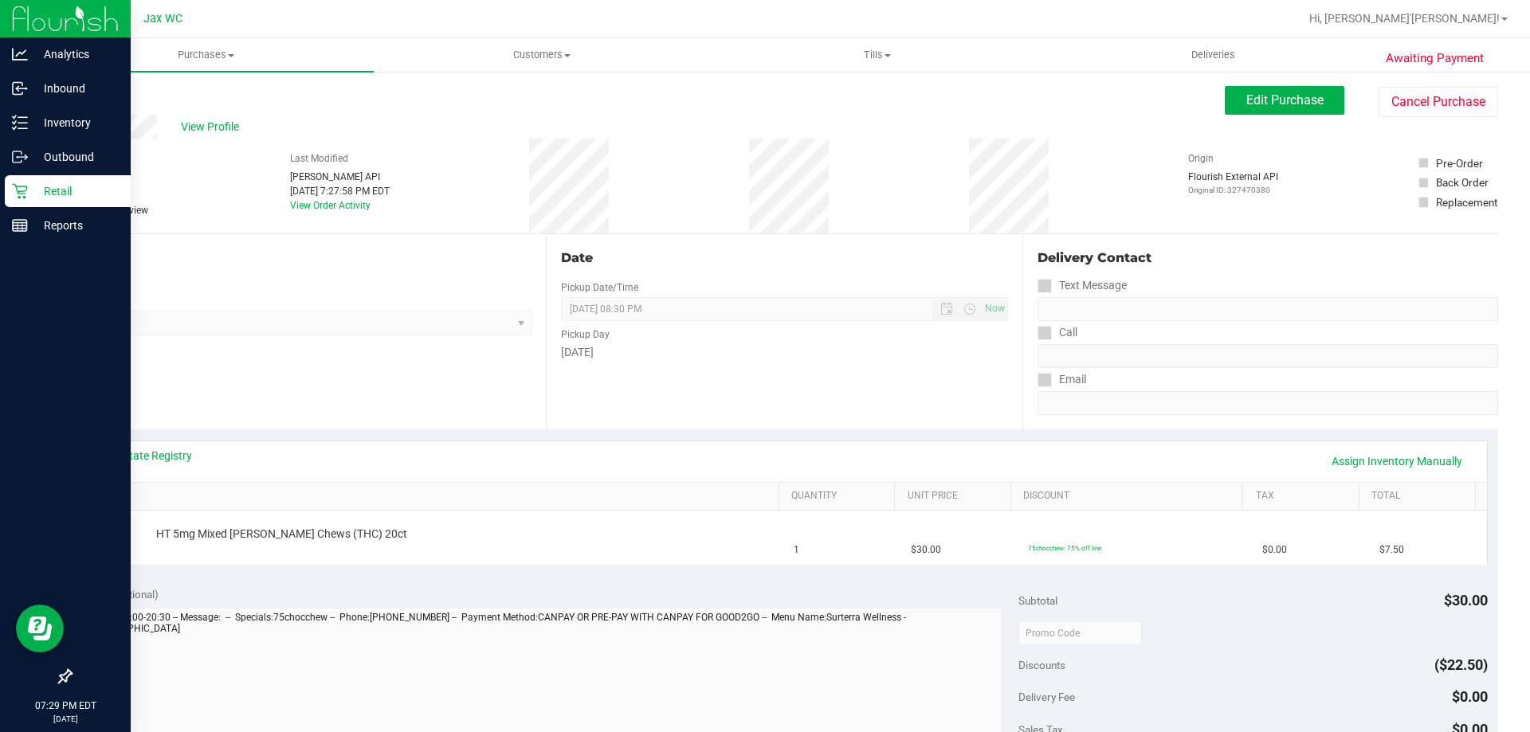
click at [25, 186] on icon at bounding box center [20, 191] width 16 height 16
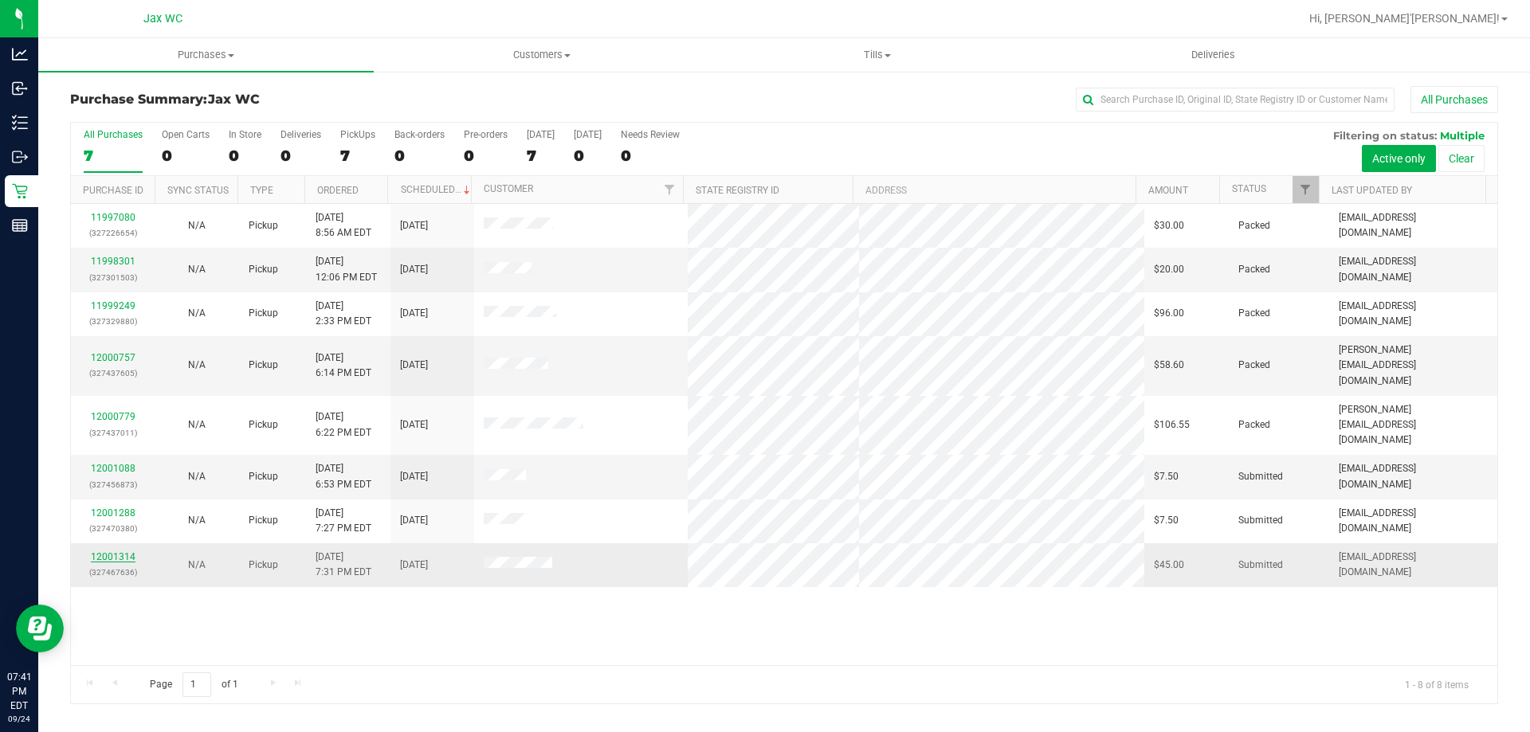
click at [106, 551] on link "12001314" at bounding box center [113, 556] width 45 height 11
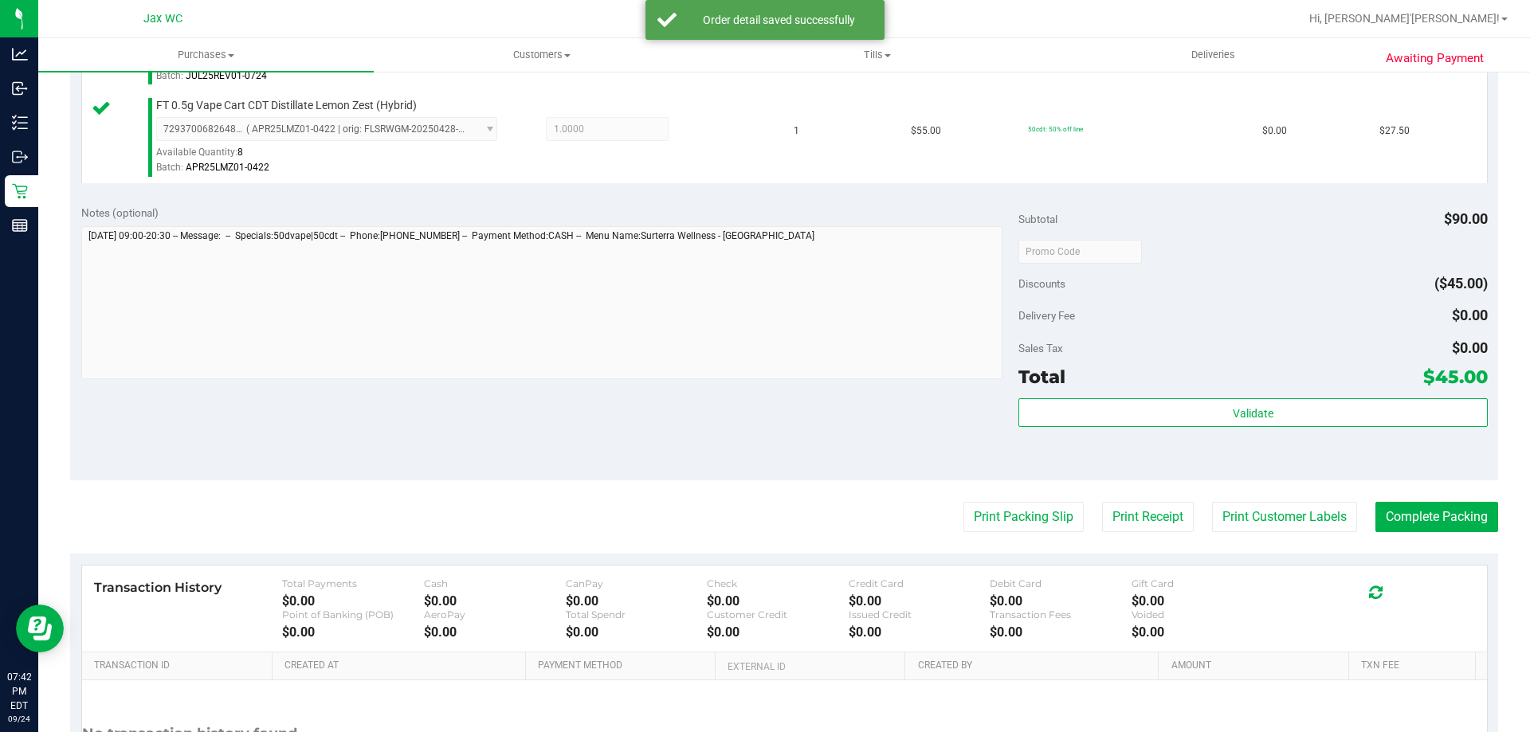
scroll to position [663, 0]
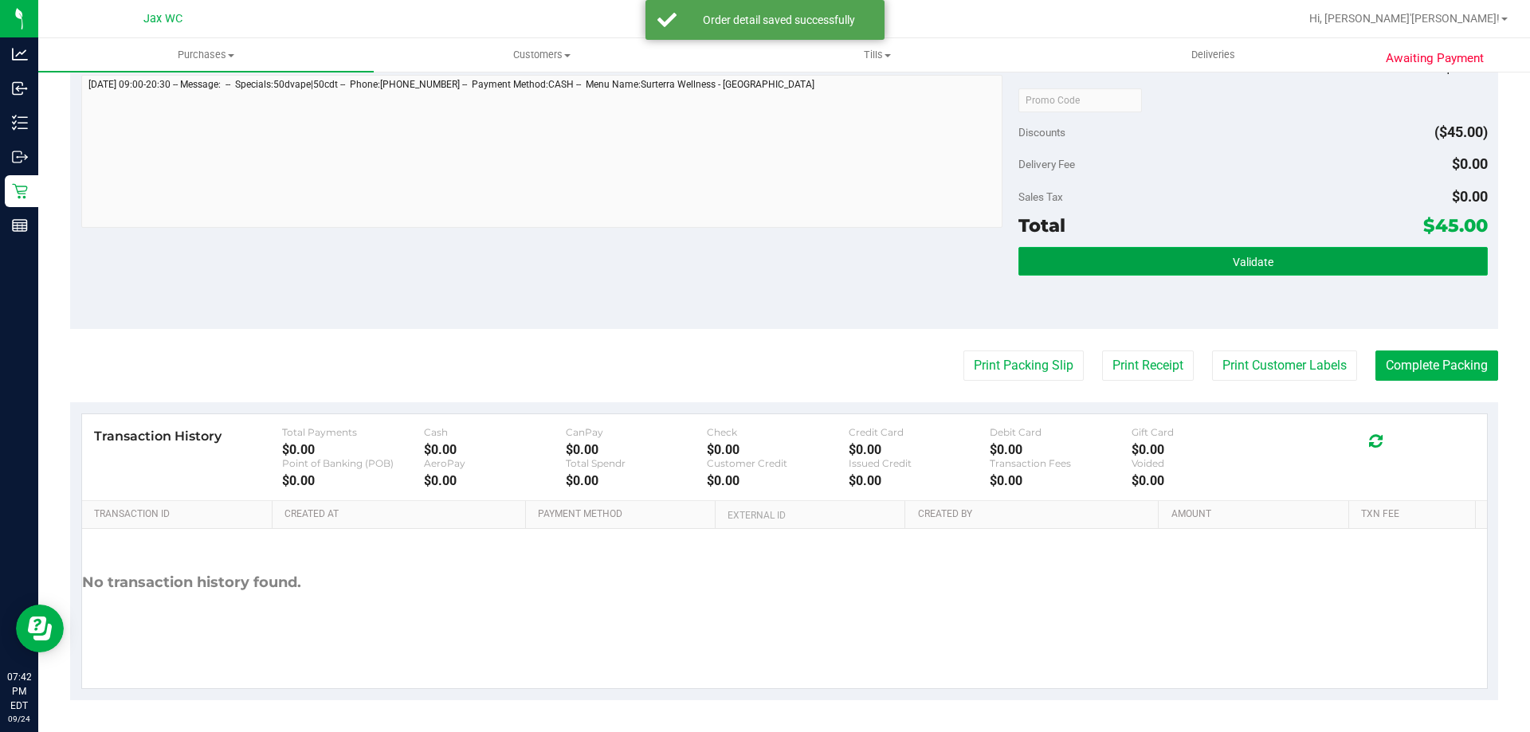
click at [1303, 265] on button "Validate" at bounding box center [1252, 261] width 469 height 29
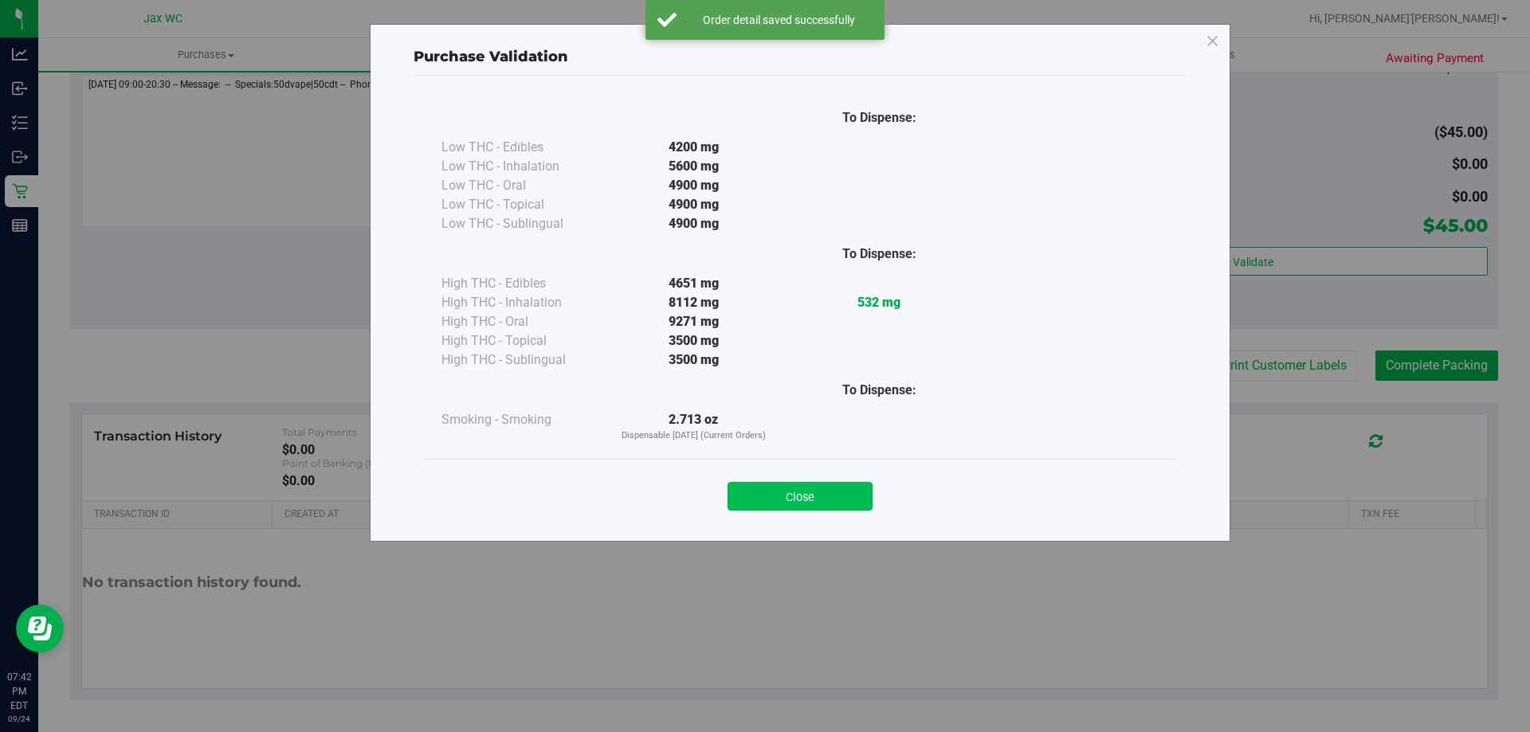
click at [829, 507] on button "Close" at bounding box center [800, 496] width 145 height 29
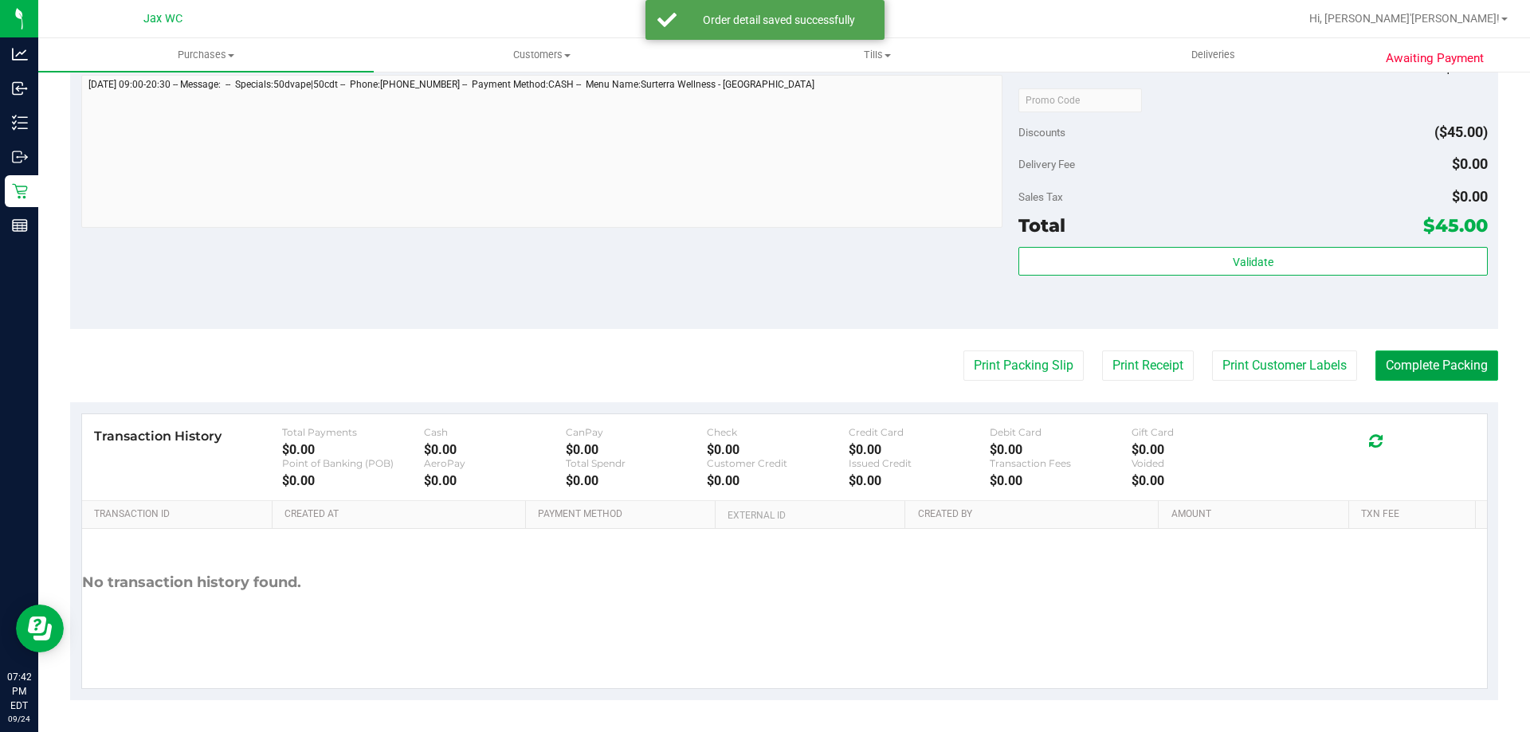
click at [1442, 355] on button "Complete Packing" at bounding box center [1436, 366] width 123 height 30
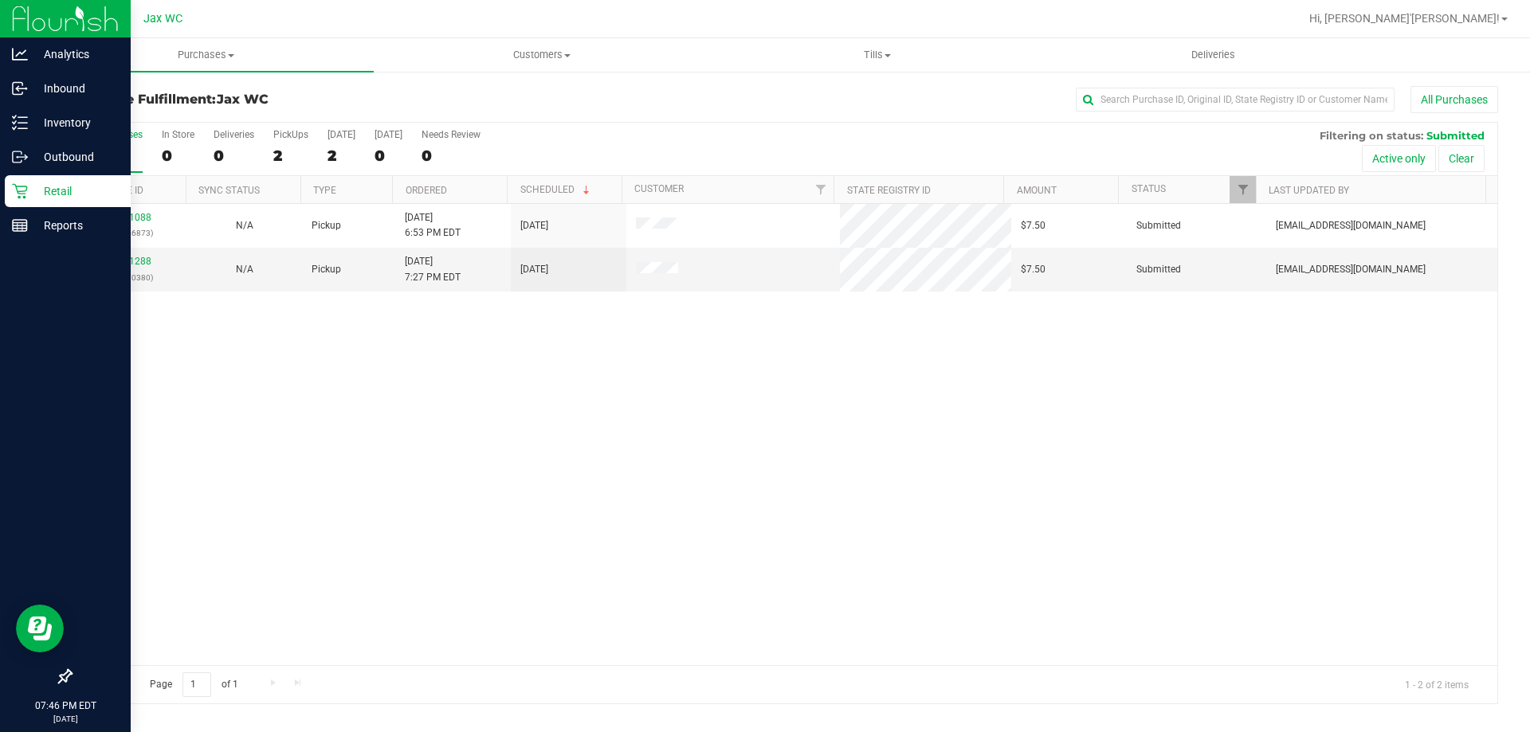
click at [14, 206] on div "Retail" at bounding box center [68, 191] width 126 height 32
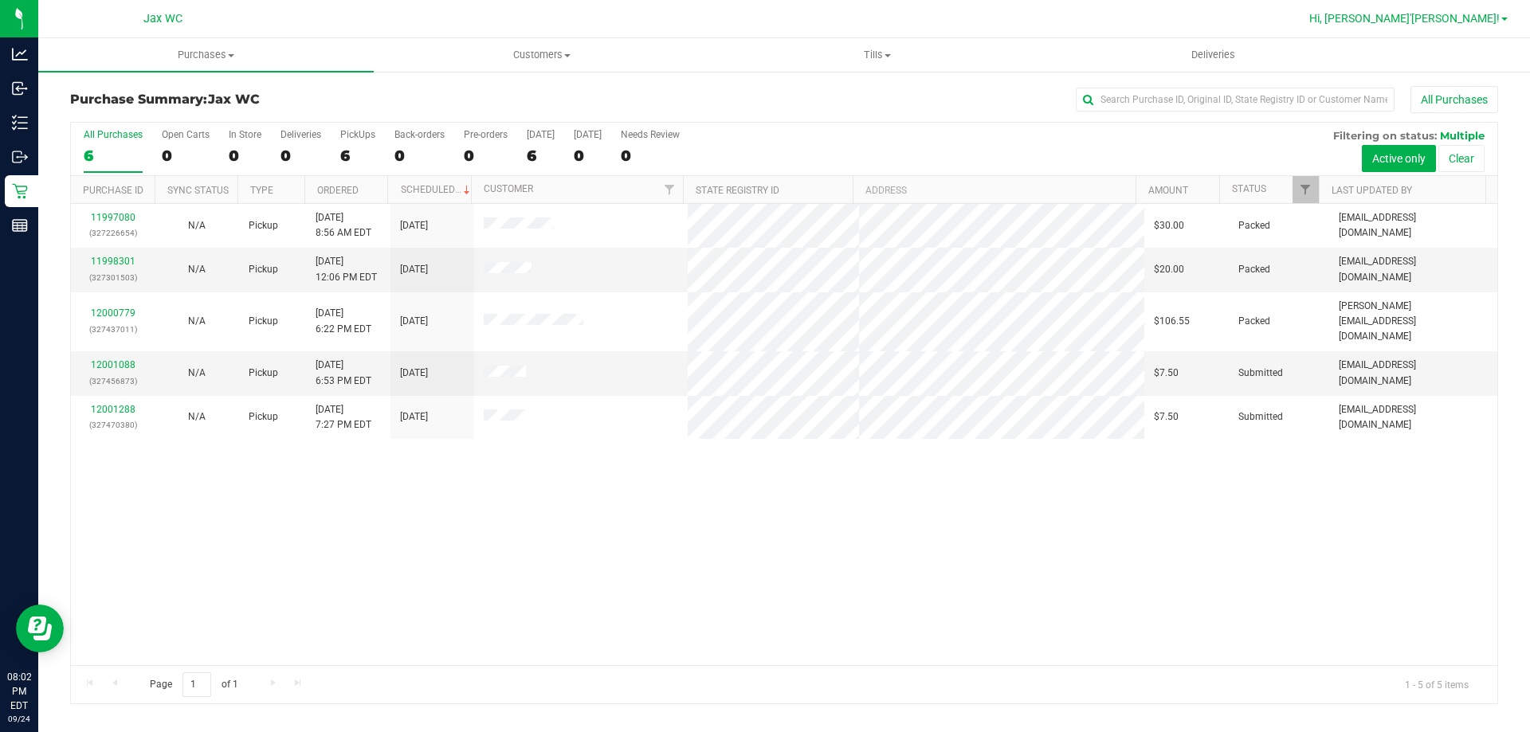
click at [1462, 16] on span "Hi, [PERSON_NAME]'[PERSON_NAME]!" at bounding box center [1404, 18] width 190 height 13
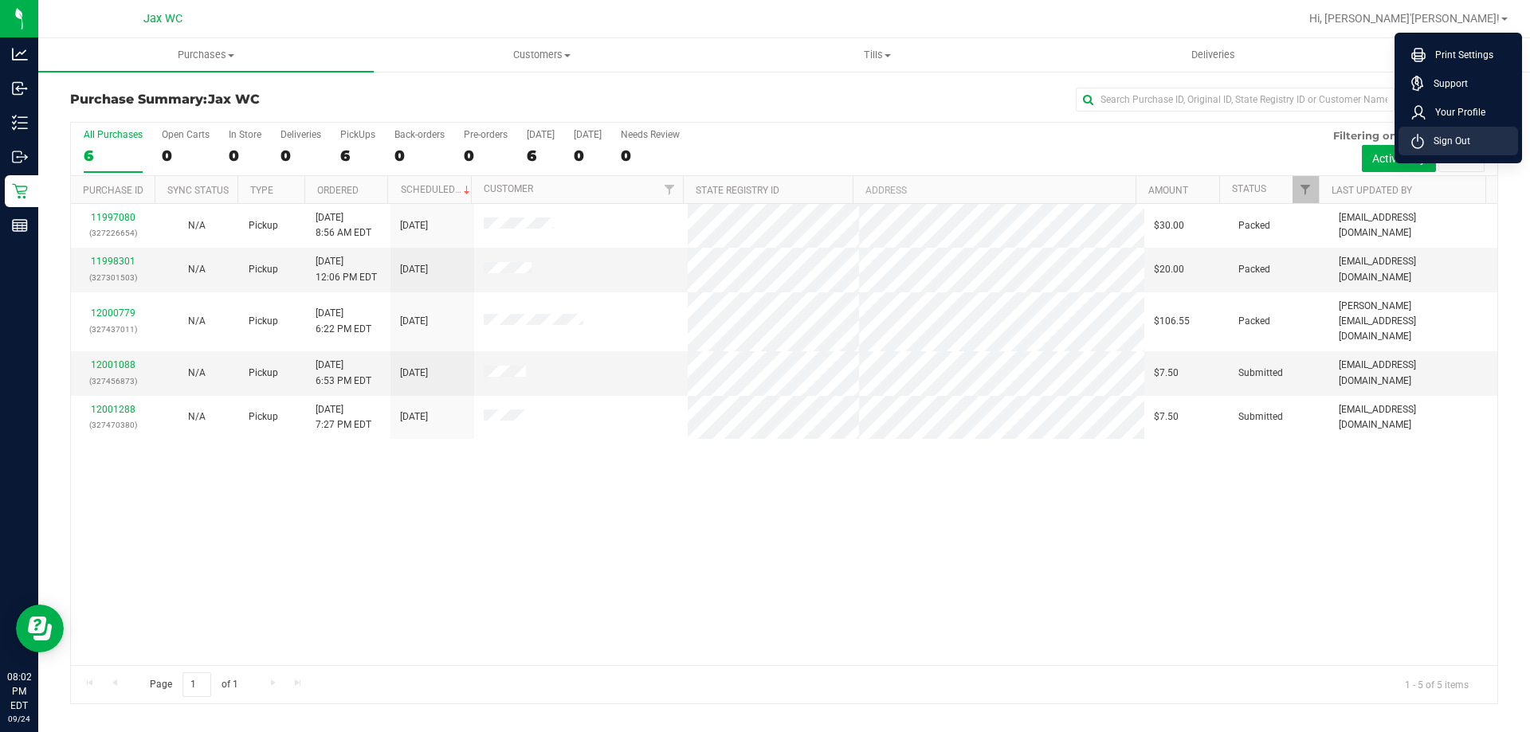
click at [1455, 136] on span "Sign Out" at bounding box center [1447, 141] width 46 height 16
